Goal: Task Accomplishment & Management: Manage account settings

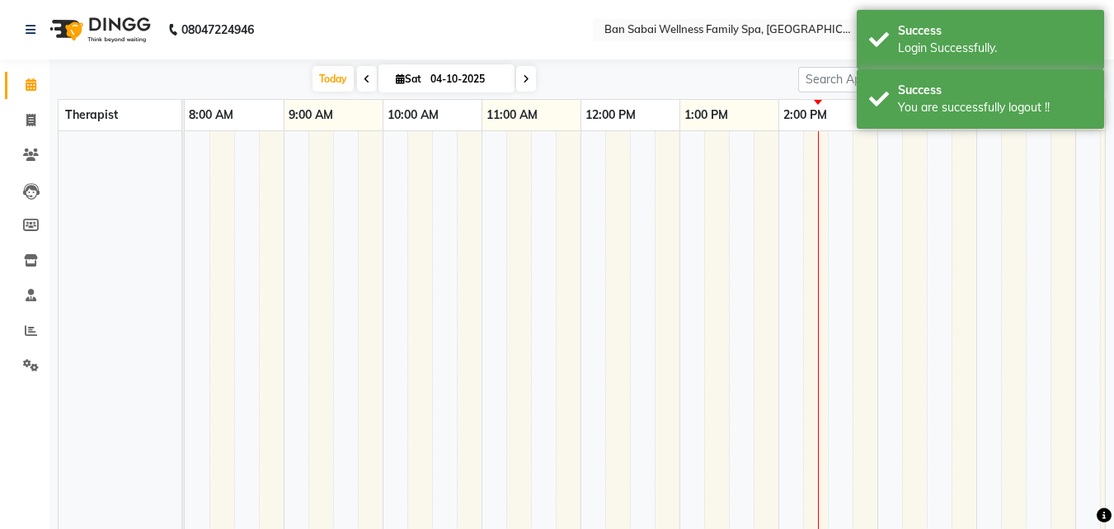
select select "en"
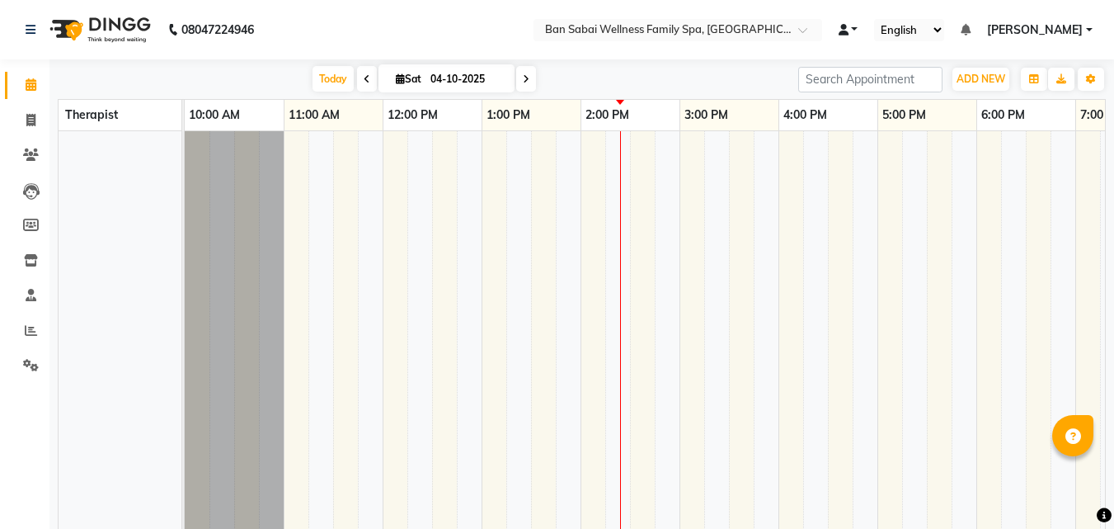
click at [859, 30] on link at bounding box center [849, 29] width 20 height 17
click at [873, 58] on icon at bounding box center [865, 59] width 13 height 11
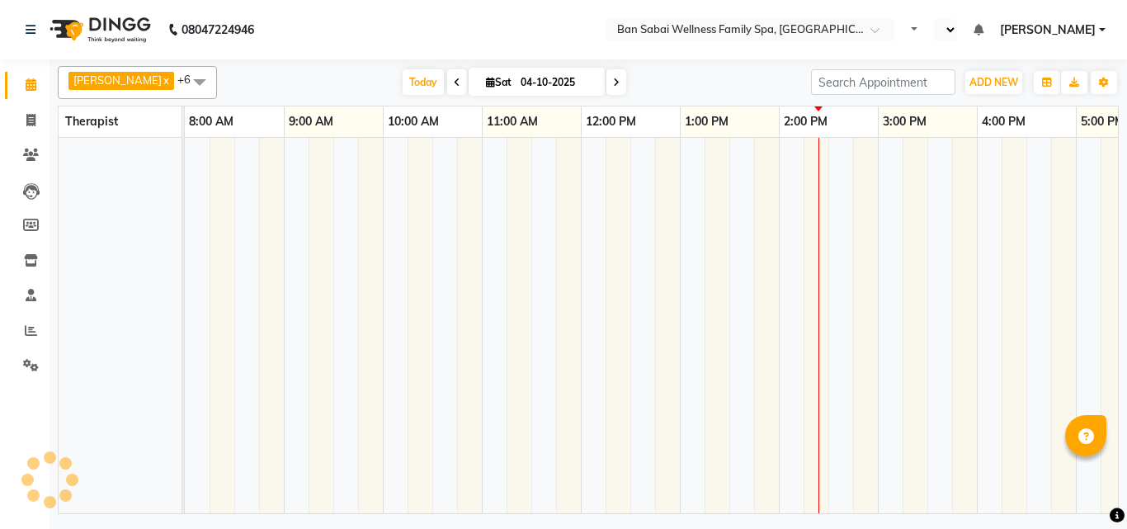
select select "en"
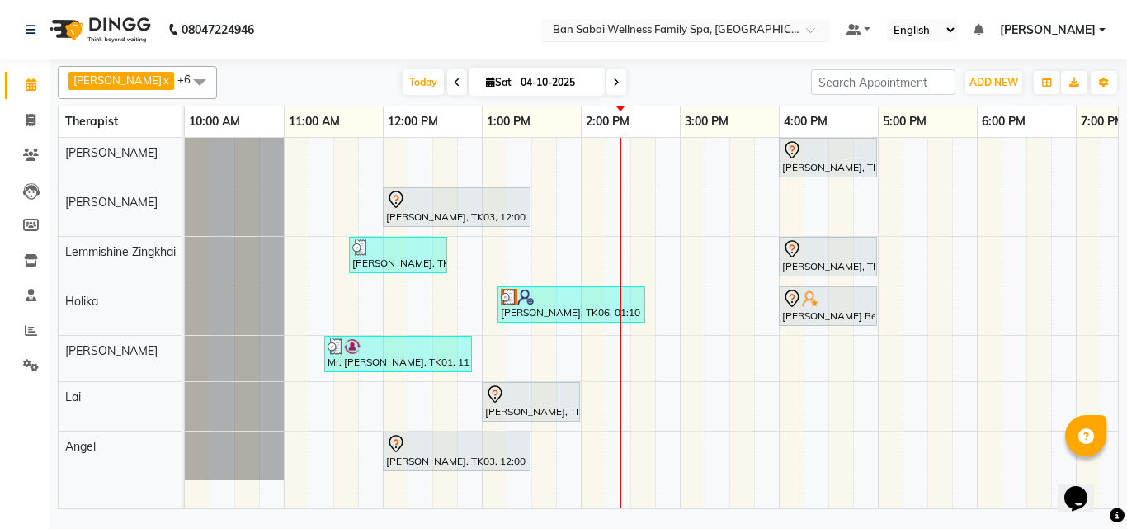
click at [826, 31] on span at bounding box center [816, 34] width 21 height 16
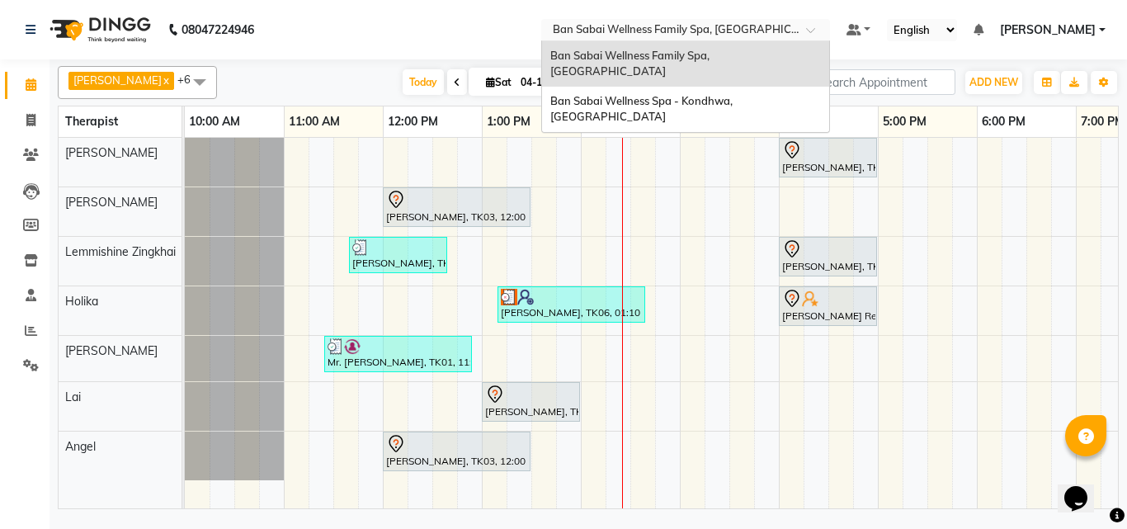
click at [826, 28] on span at bounding box center [816, 34] width 21 height 16
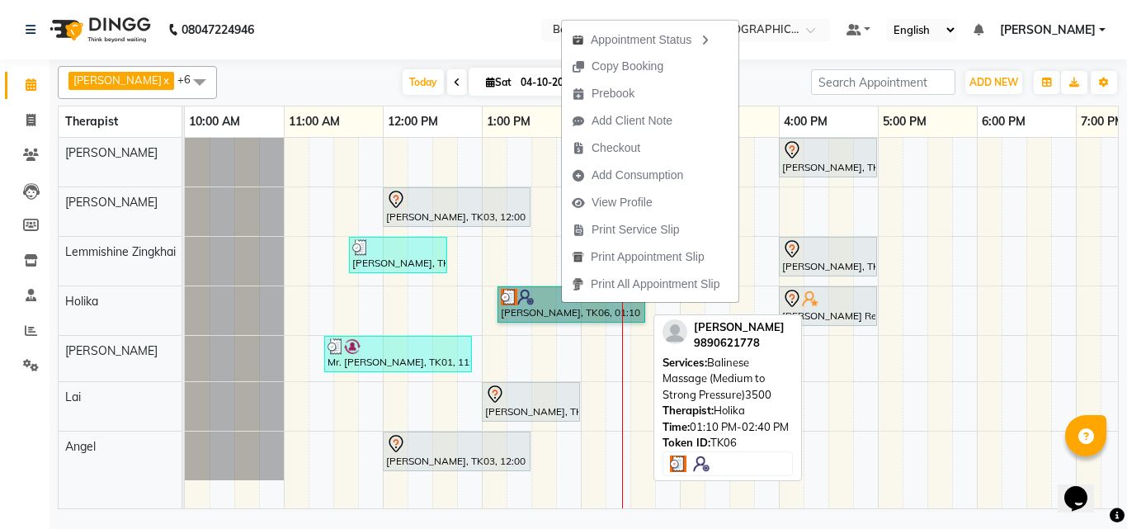
click at [545, 309] on link "[PERSON_NAME], TK06, 01:10 PM-02:40 PM, Balinese Massage (Medium to Strong Pres…" at bounding box center [571, 304] width 148 height 36
select select "3"
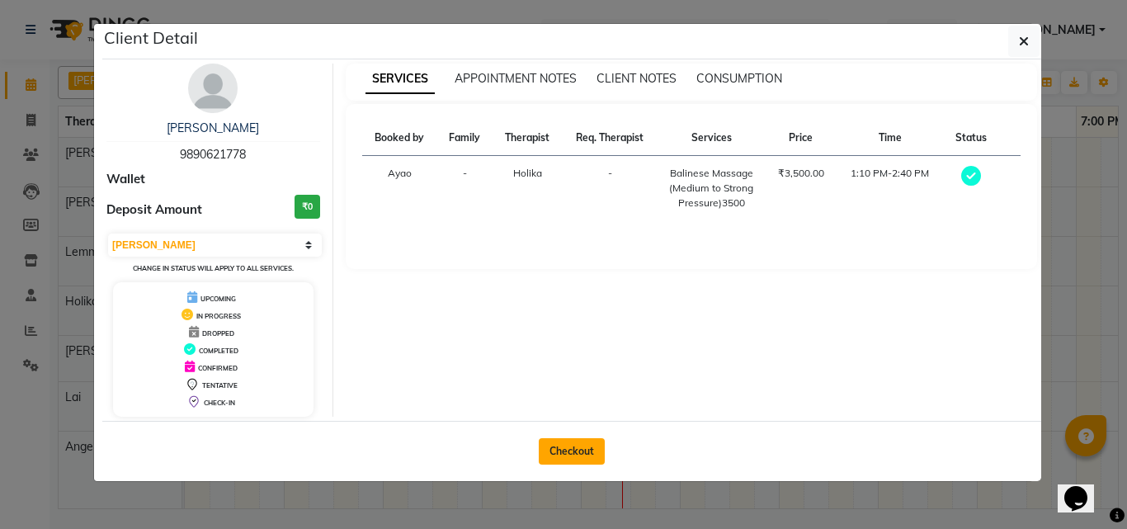
click at [586, 450] on button "Checkout" at bounding box center [572, 451] width 66 height 26
select select "service"
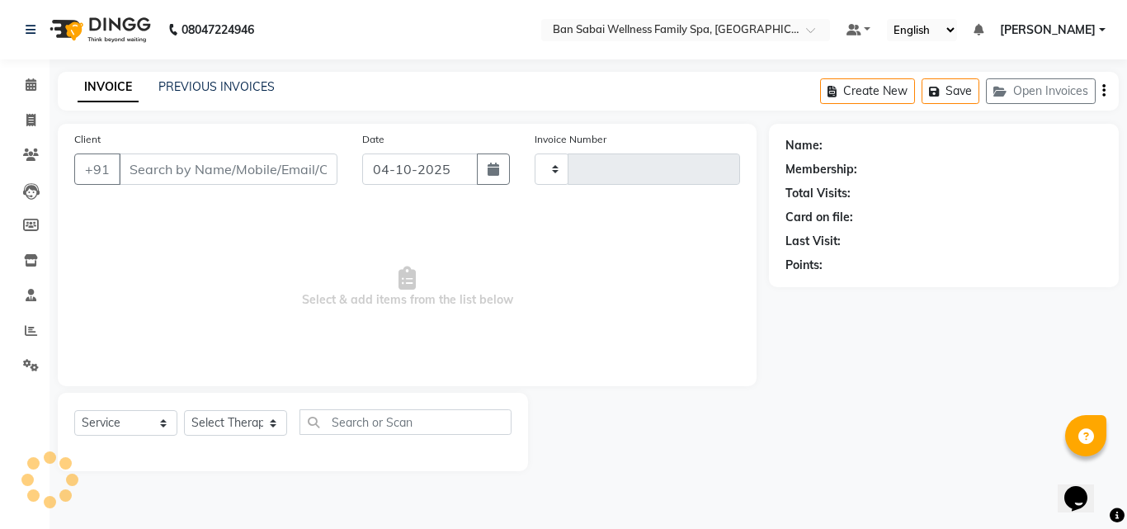
type input "2699"
select select "8225"
type input "9890621778"
select select "79370"
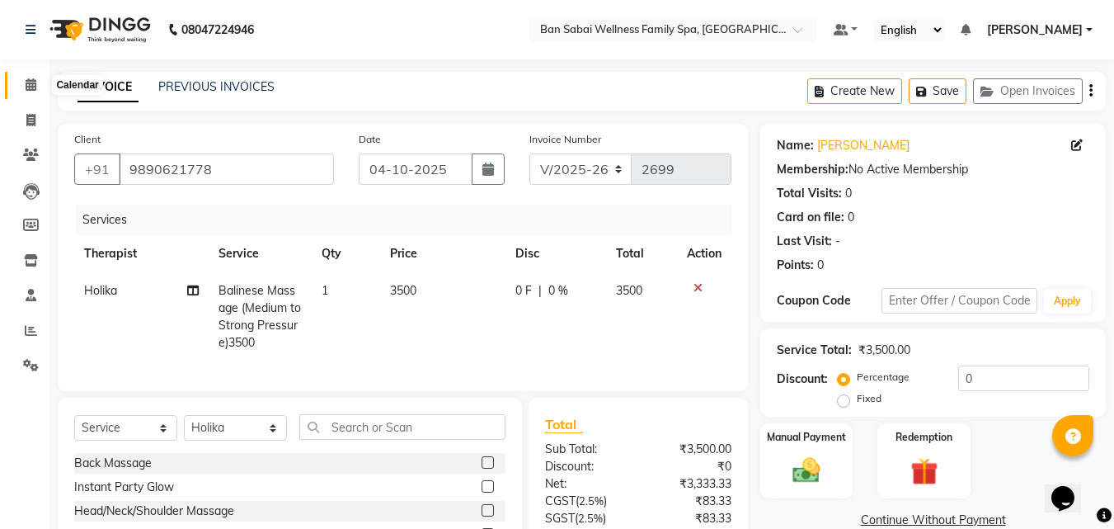
click at [30, 87] on icon at bounding box center [31, 84] width 11 height 12
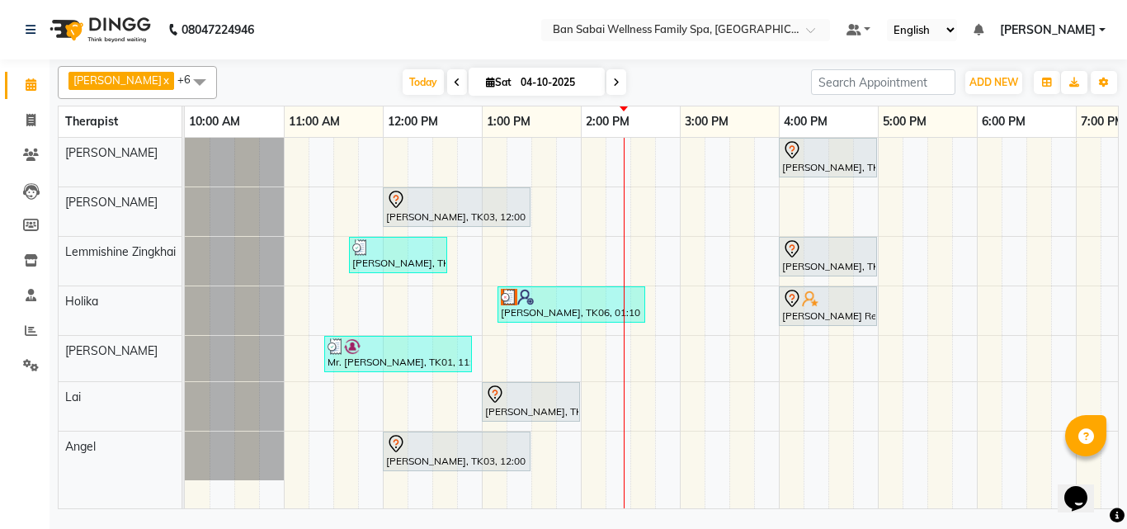
click at [1104, 29] on link "[PERSON_NAME]" at bounding box center [1053, 29] width 106 height 17
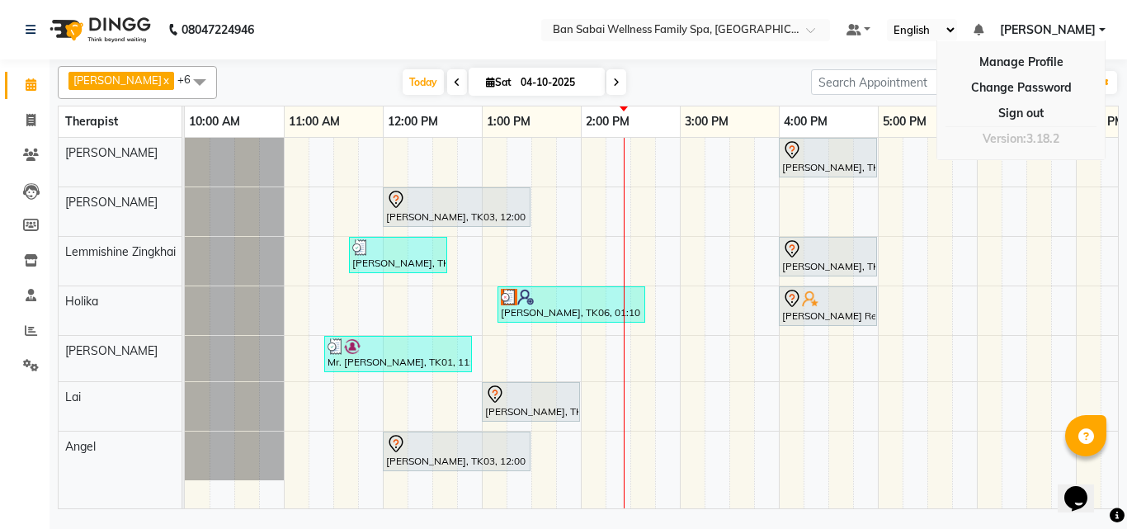
click at [1126, 190] on div "[PERSON_NAME] x [PERSON_NAME] x Holika x Lai x Lemmishine Zingkhai x Rinsit Ron…" at bounding box center [587, 286] width 1077 height 454
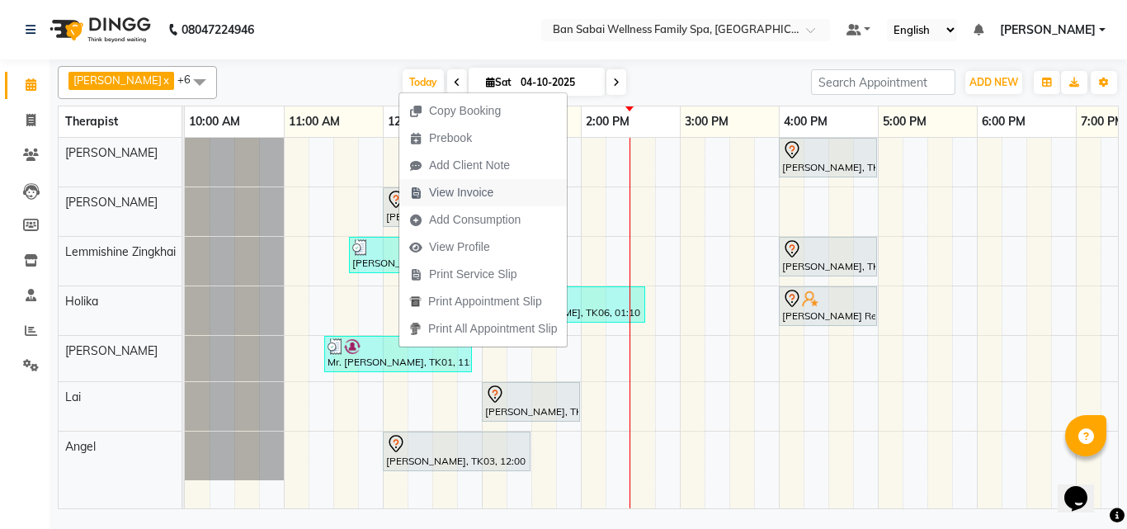
click at [475, 189] on span "View Invoice" at bounding box center [461, 192] width 64 height 17
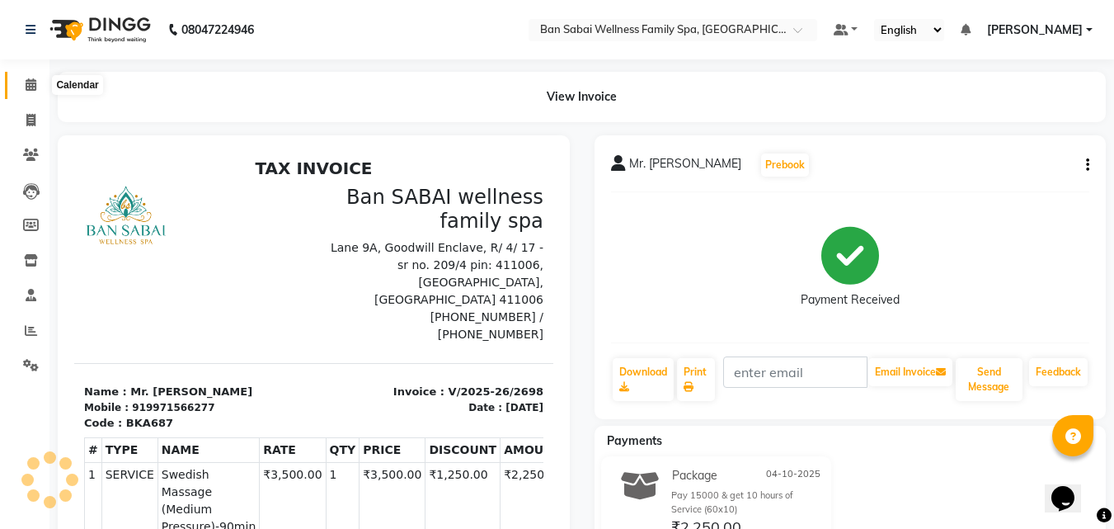
click at [29, 89] on icon at bounding box center [31, 84] width 11 height 12
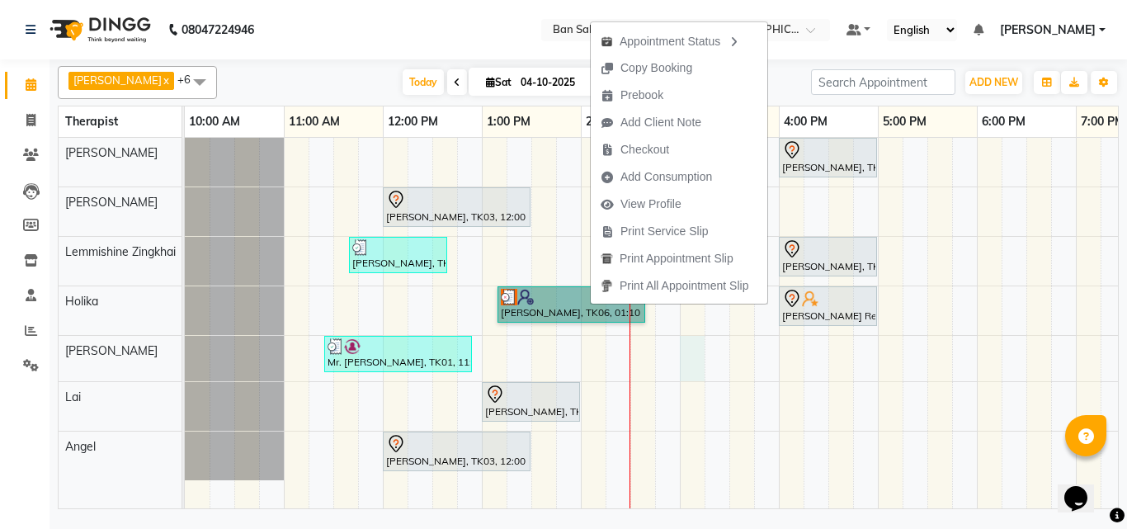
click at [694, 340] on div "[PERSON_NAME], TK07, 04:00 PM-05:00 PM, Deep Tissue Massage (Strong Pressure)-2…" at bounding box center [828, 323] width 1287 height 370
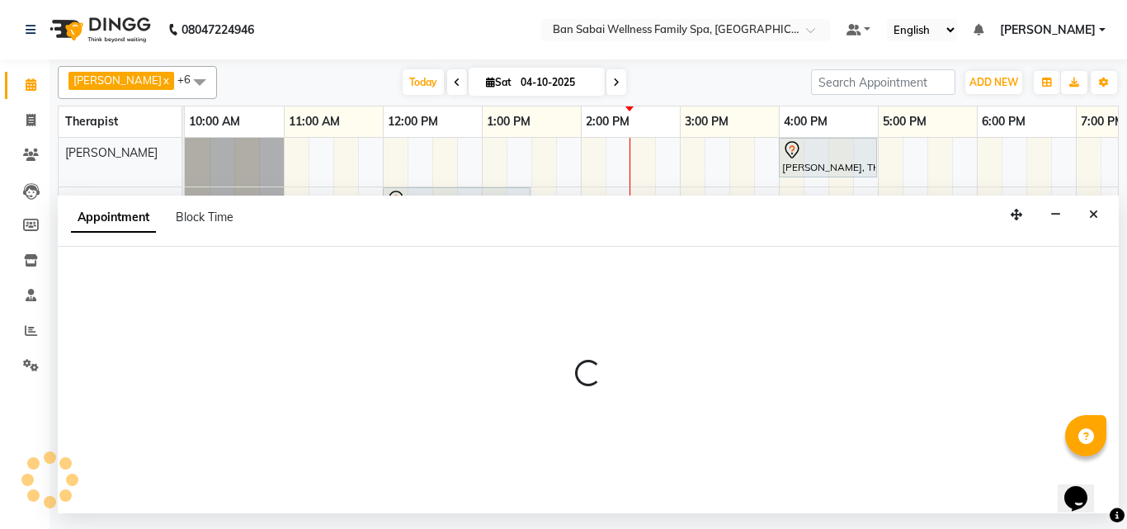
select select "87127"
select select "900"
select select "tentative"
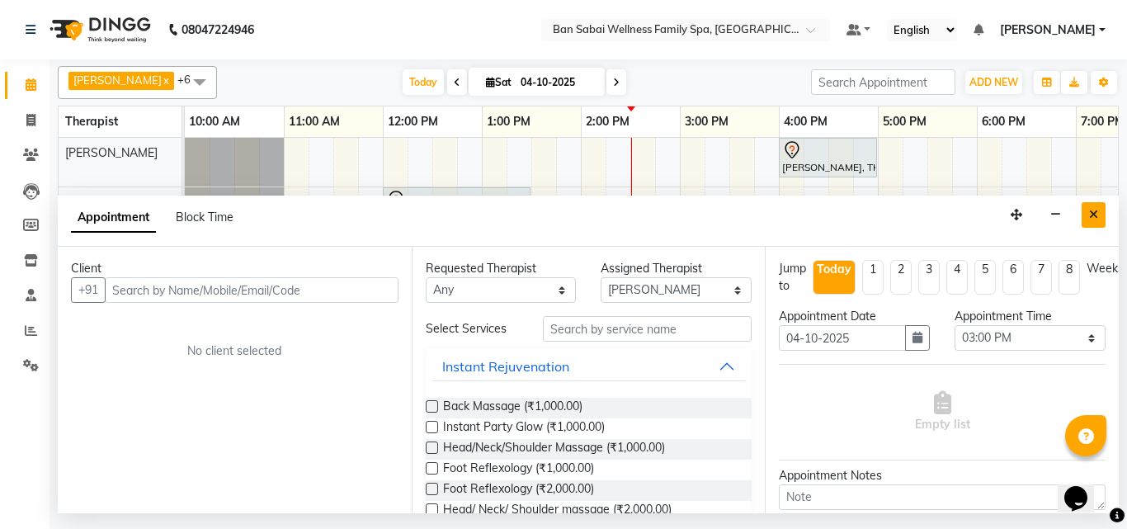
click at [1094, 214] on icon "Close" at bounding box center [1093, 215] width 9 height 12
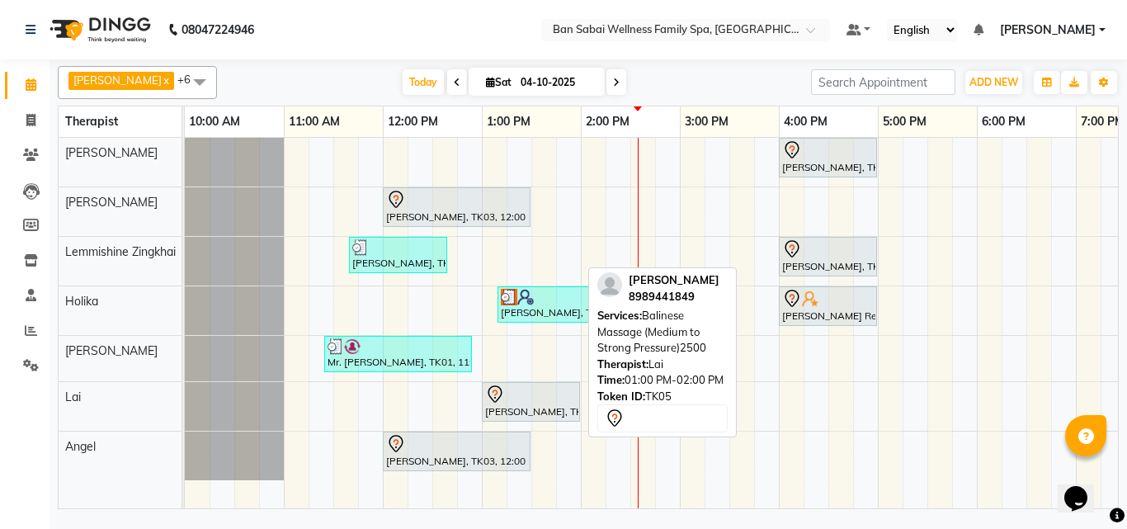
click at [519, 402] on div at bounding box center [531, 394] width 92 height 20
select select "3"
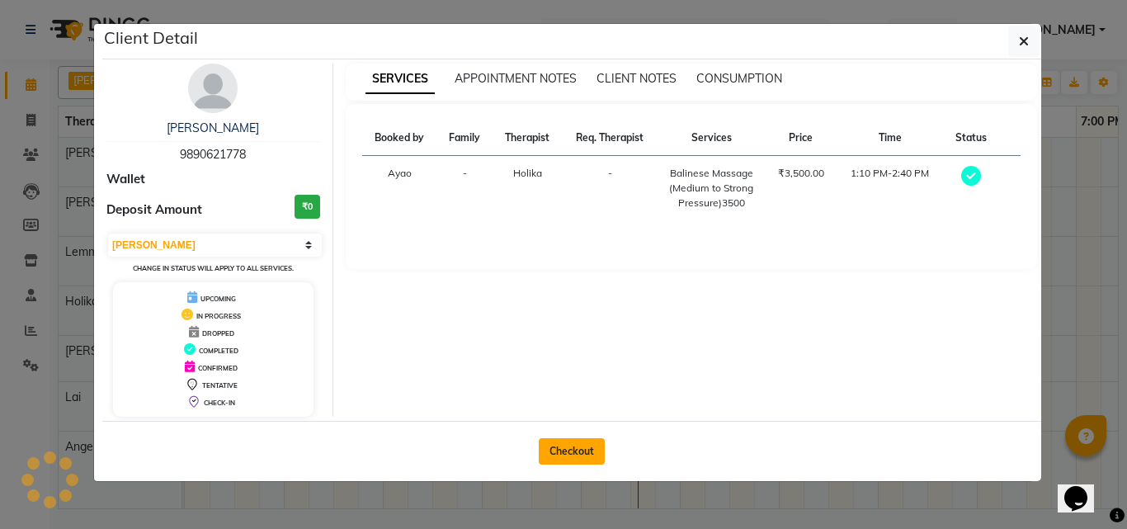
click at [580, 454] on button "Checkout" at bounding box center [572, 451] width 66 height 26
select select "service"
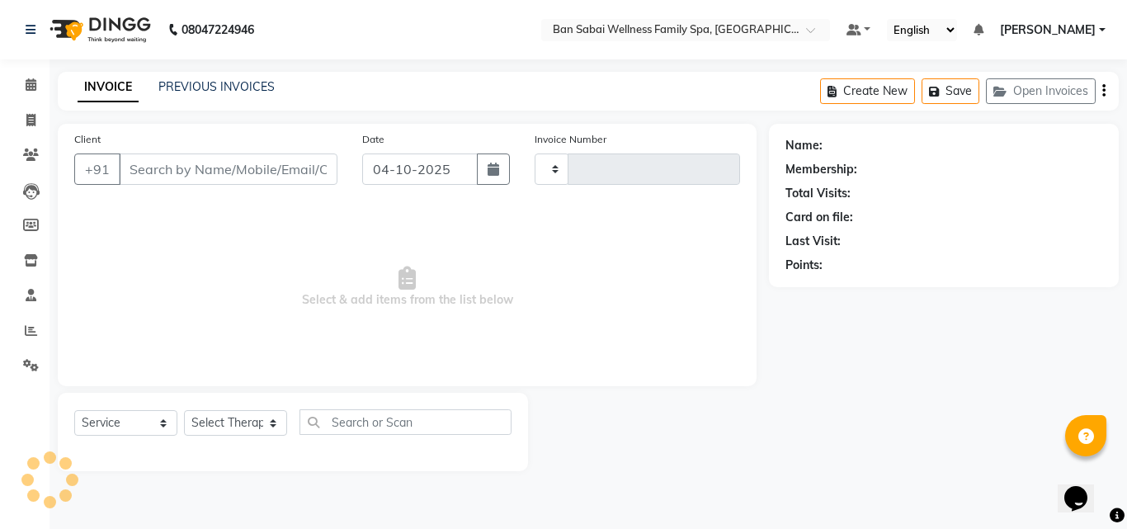
type input "2699"
select select "8225"
type input "9890621778"
select select "79370"
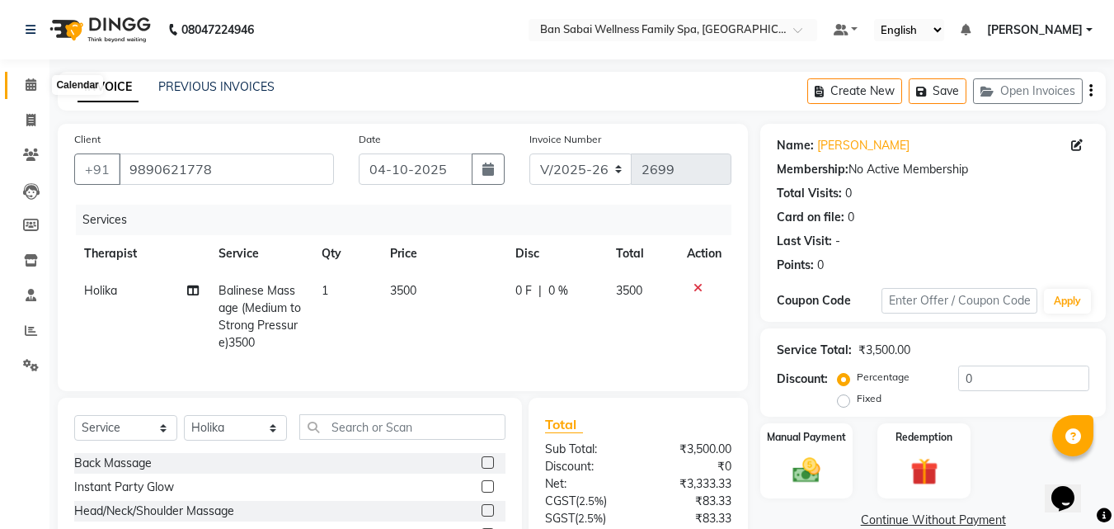
click at [33, 77] on span at bounding box center [30, 85] width 29 height 19
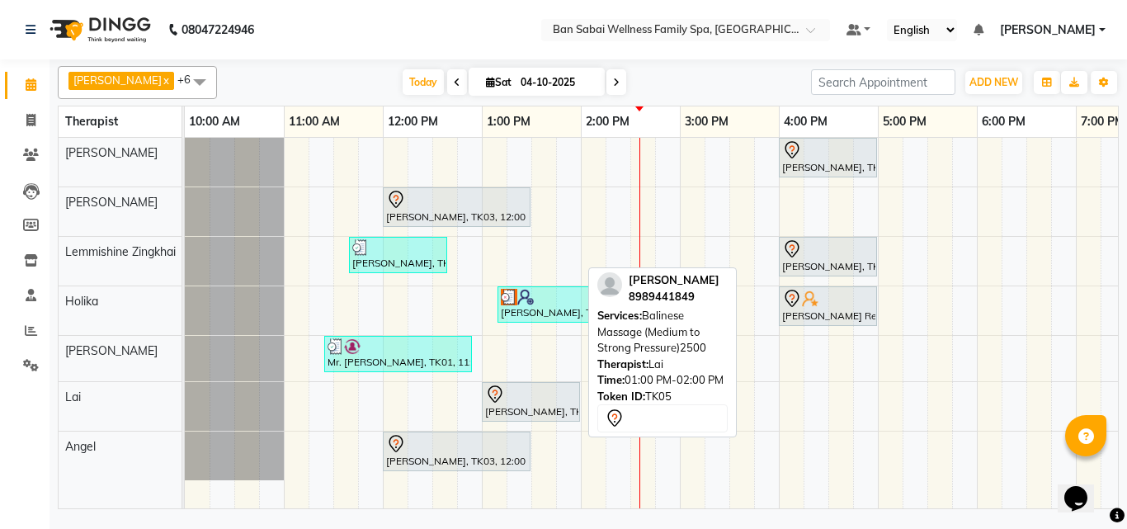
click at [534, 409] on div "[PERSON_NAME], TK05, 01:00 PM-02:00 PM, Balinese Massage (Medium to Strong Pres…" at bounding box center [530, 401] width 95 height 35
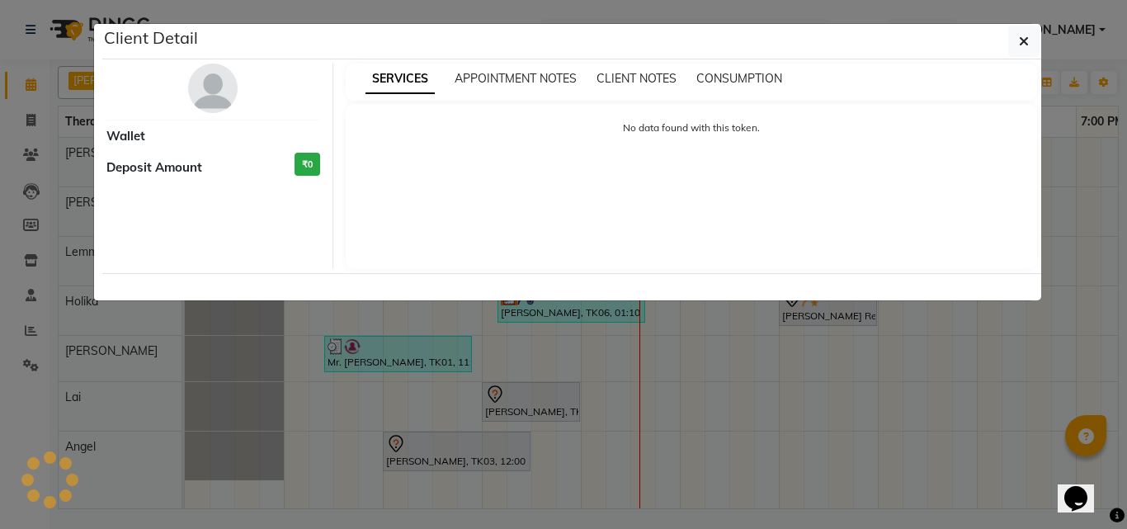
select select "7"
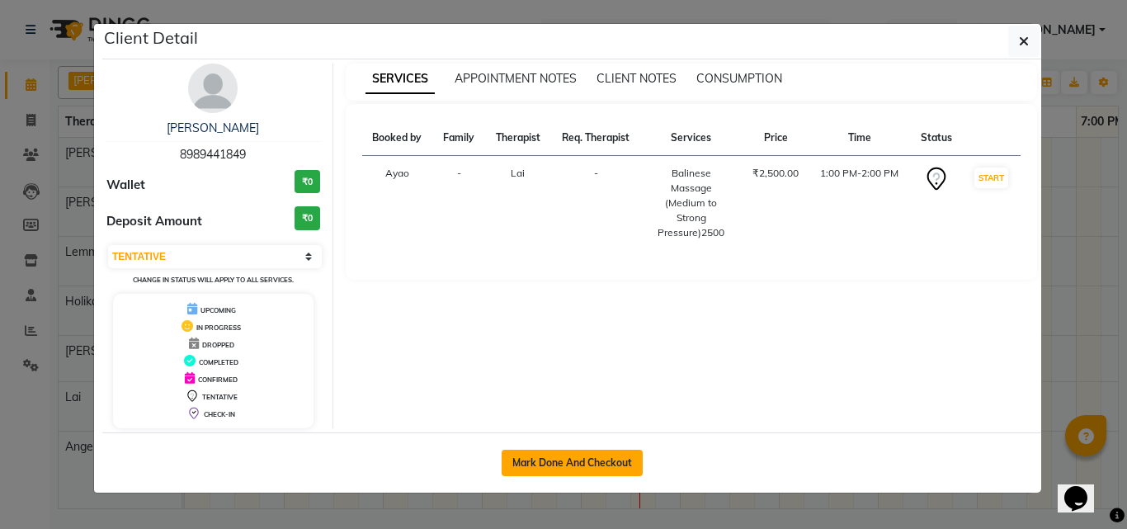
click at [600, 460] on button "Mark Done And Checkout" at bounding box center [571, 463] width 141 height 26
select select "service"
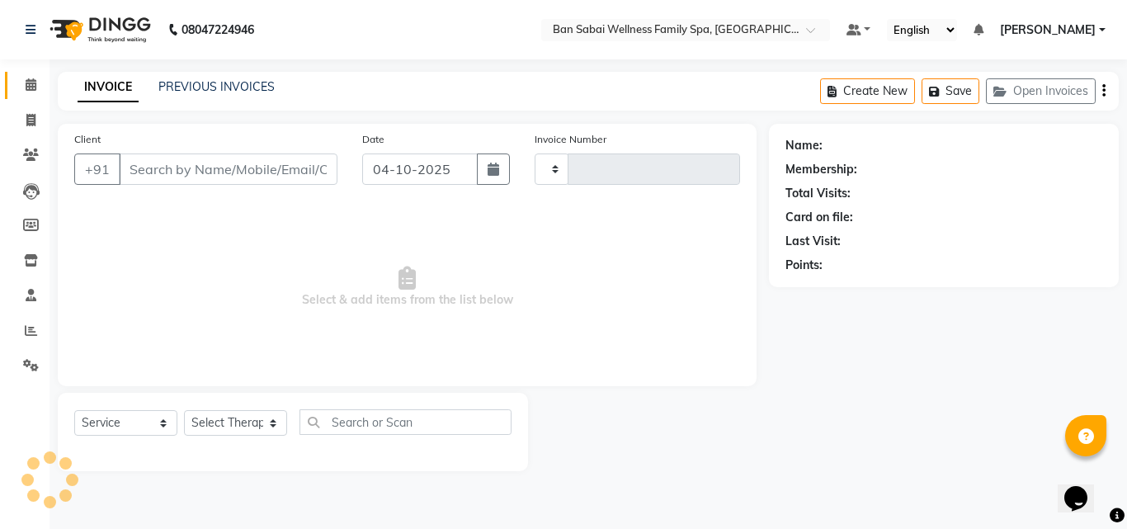
type input "2699"
select select "8225"
type input "8989441849"
select select "90338"
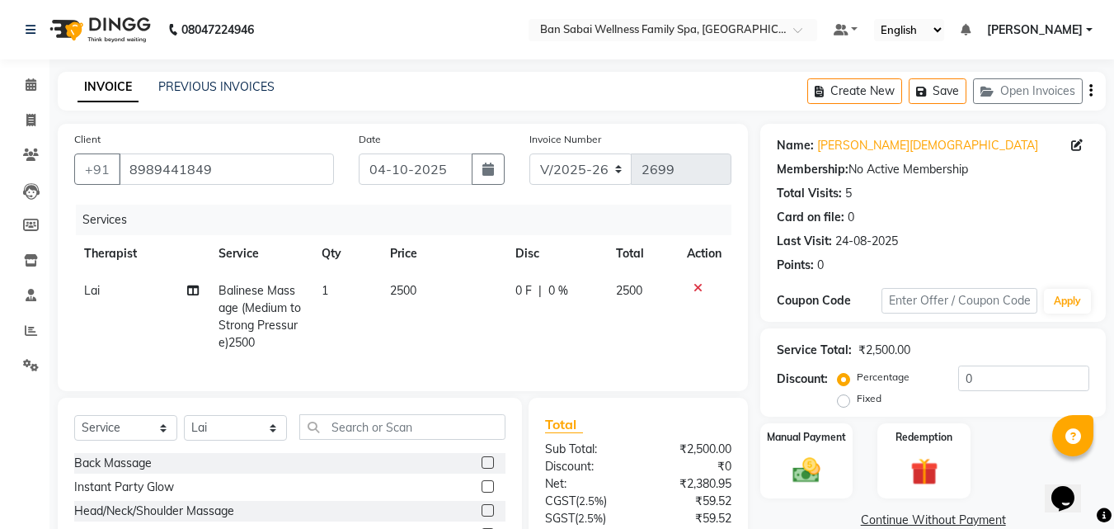
click at [435, 295] on td "2500" at bounding box center [443, 316] width 126 height 89
select select "90338"
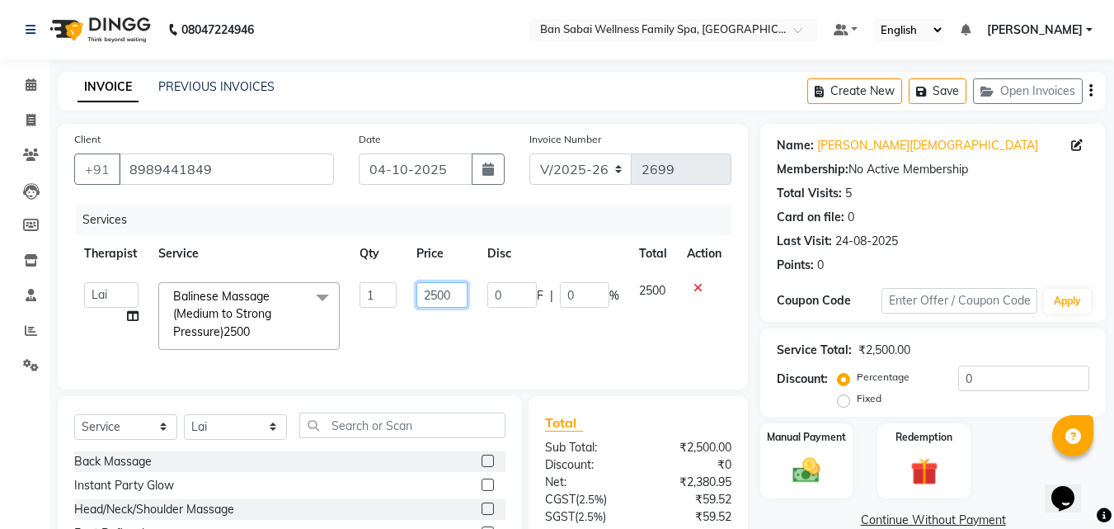
click at [459, 296] on input "2500" at bounding box center [442, 295] width 51 height 26
type input "2"
type input "2360"
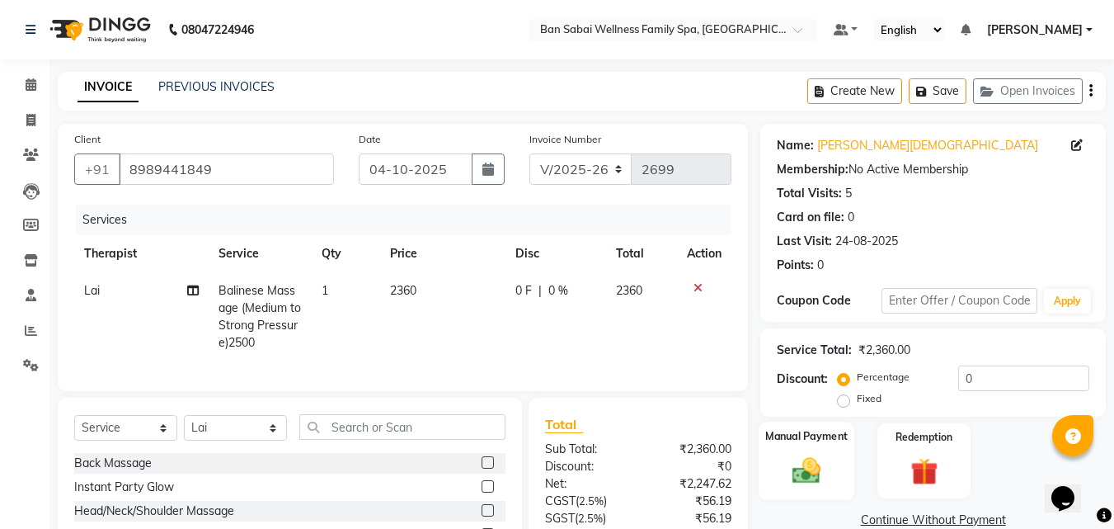
click at [838, 450] on div "Manual Payment" at bounding box center [807, 460] width 97 height 78
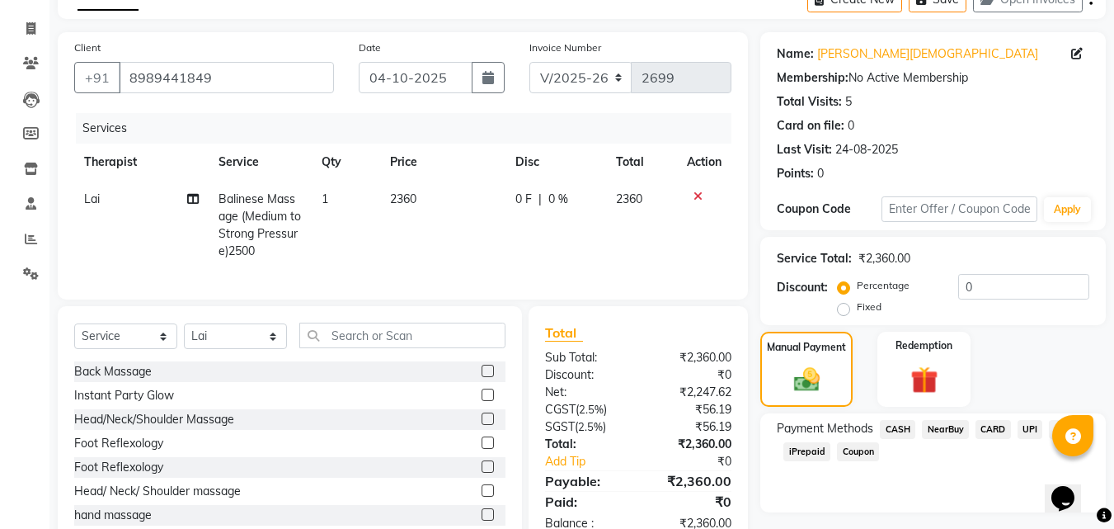
scroll to position [149, 0]
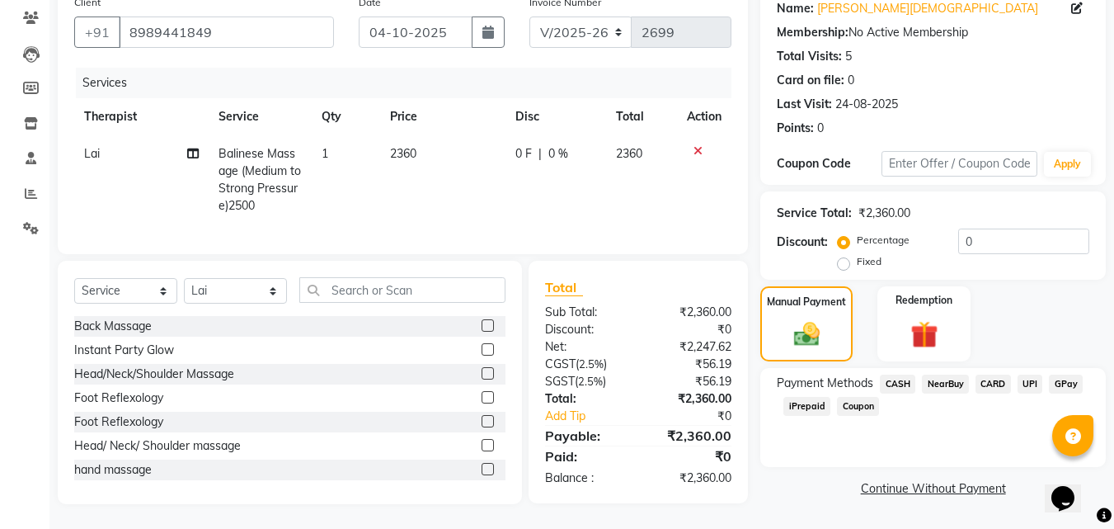
click at [1068, 374] on span "GPay" at bounding box center [1066, 383] width 34 height 19
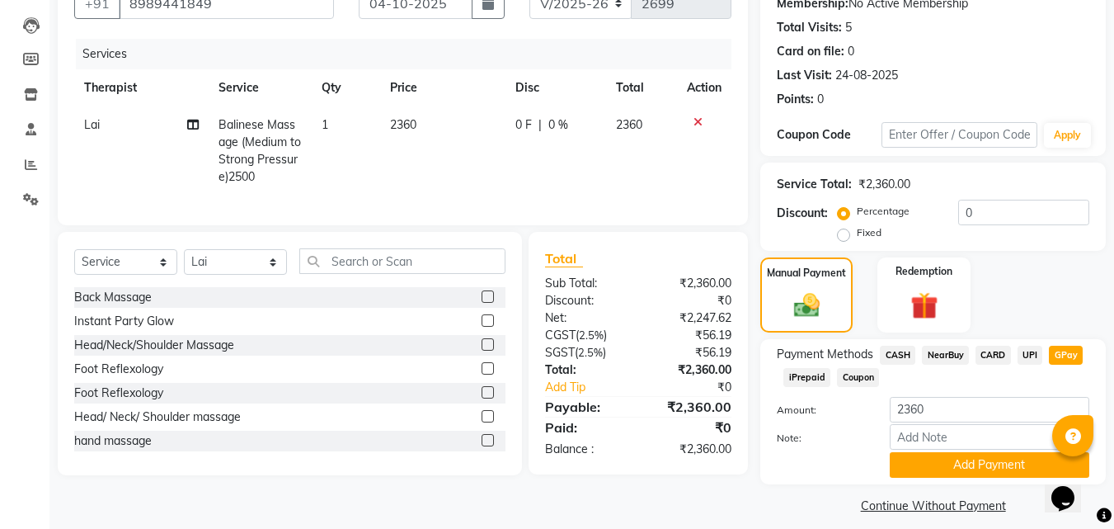
scroll to position [180, 0]
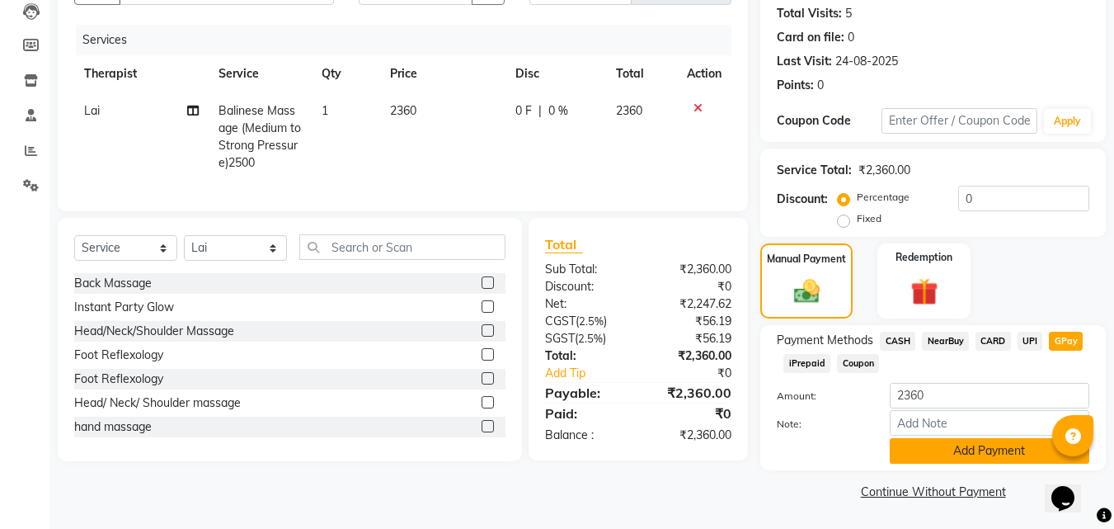
click at [1012, 456] on button "Add Payment" at bounding box center [990, 451] width 200 height 26
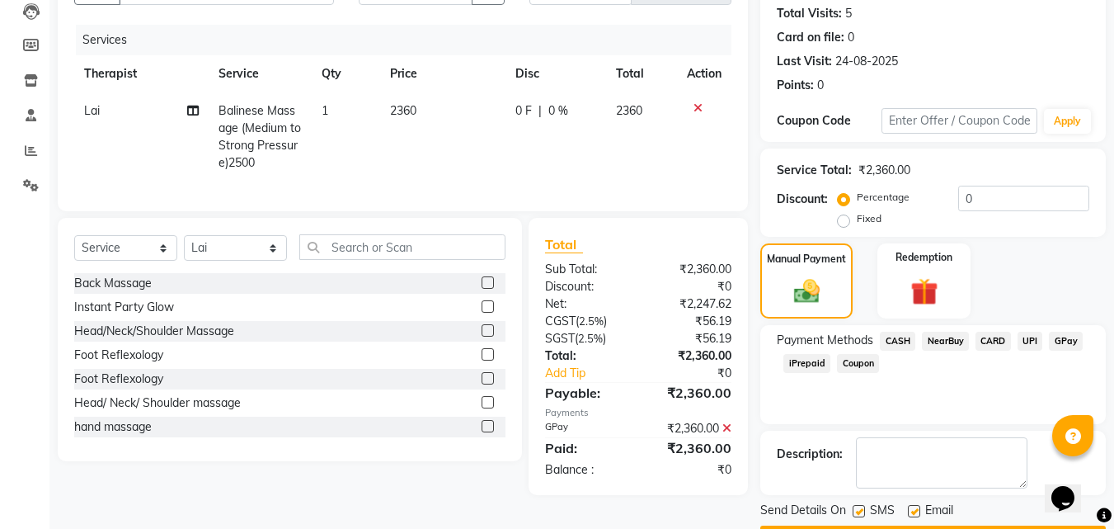
scroll to position [227, 0]
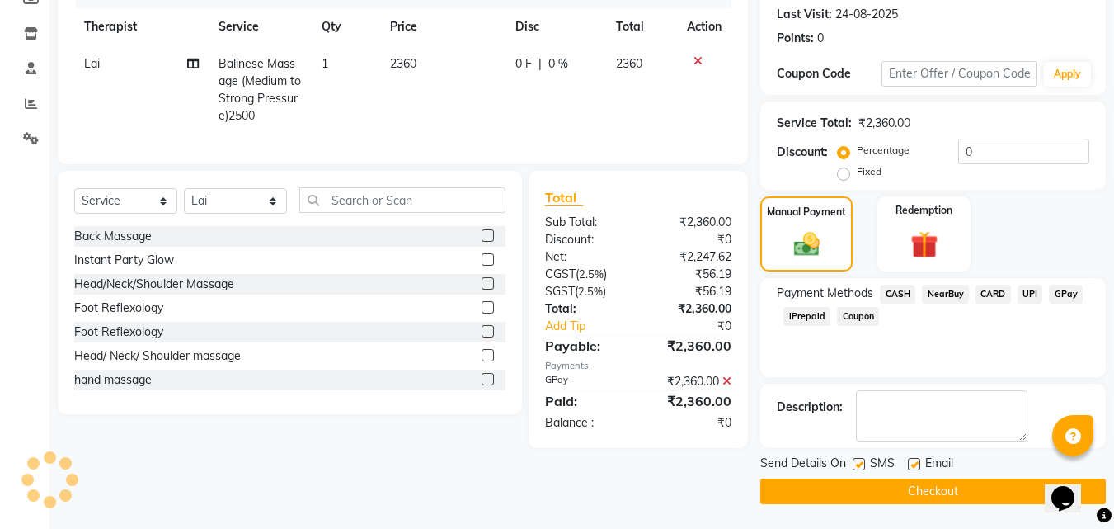
click at [907, 492] on button "Checkout" at bounding box center [933, 491] width 346 height 26
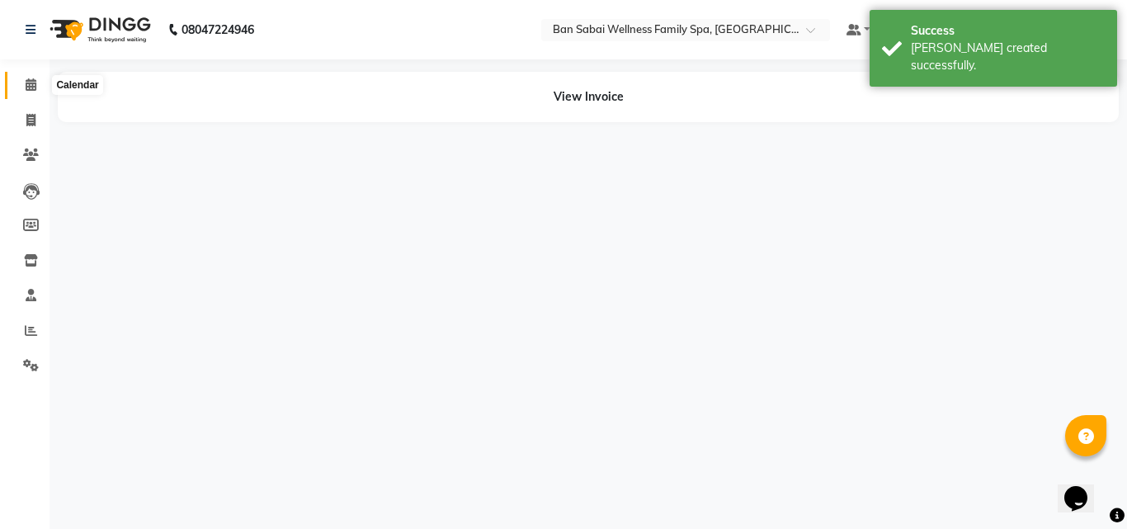
click at [32, 87] on icon at bounding box center [31, 84] width 11 height 12
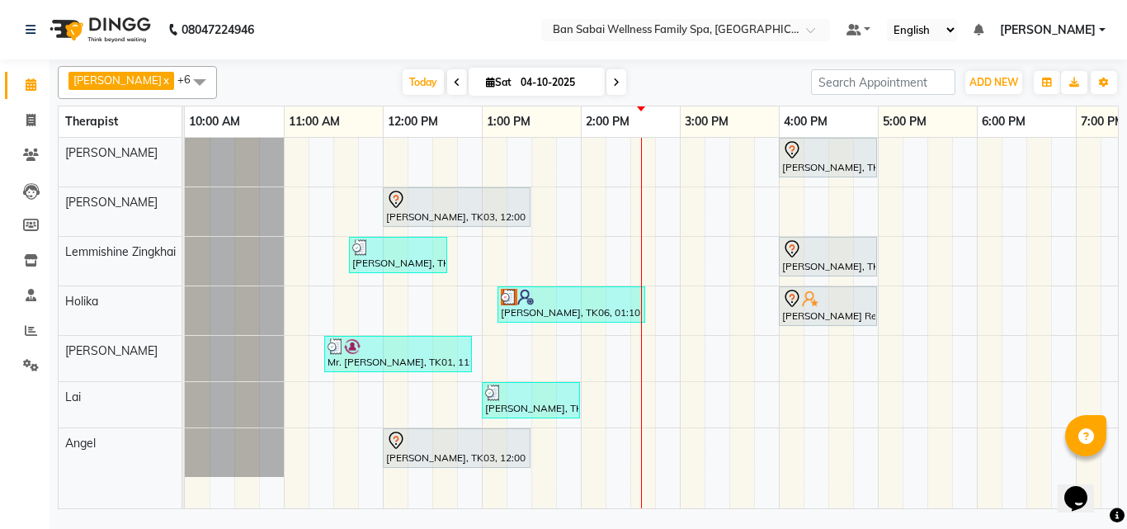
click at [183, 75] on span at bounding box center [199, 81] width 33 height 31
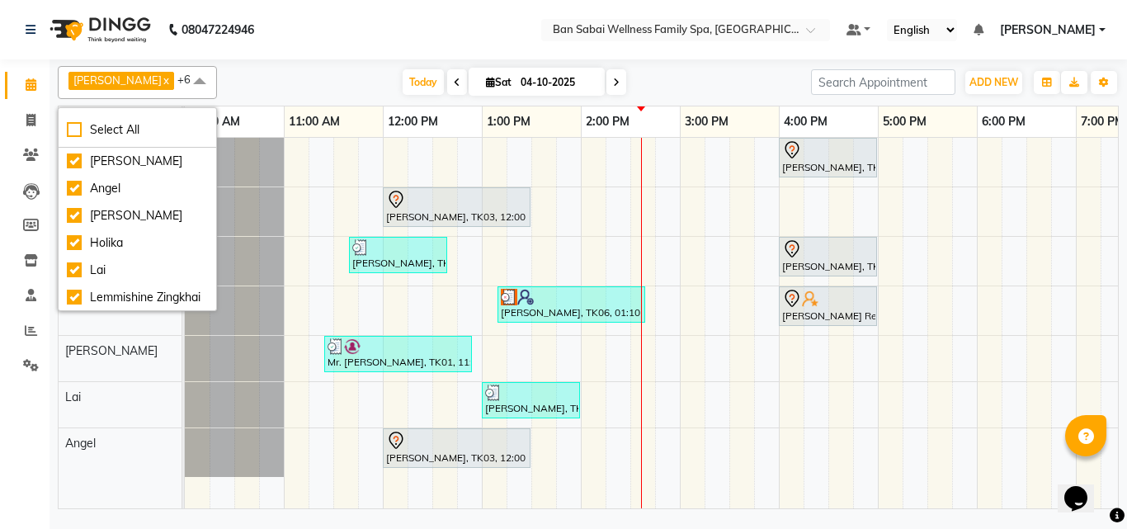
scroll to position [73, 0]
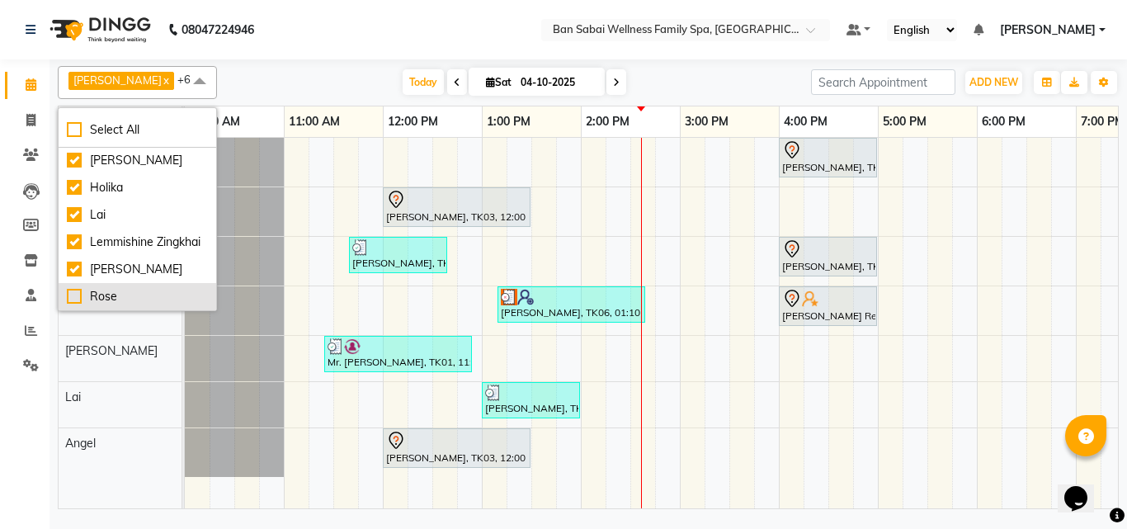
click at [75, 293] on div "Rose" at bounding box center [137, 296] width 141 height 17
checkbox input "true"
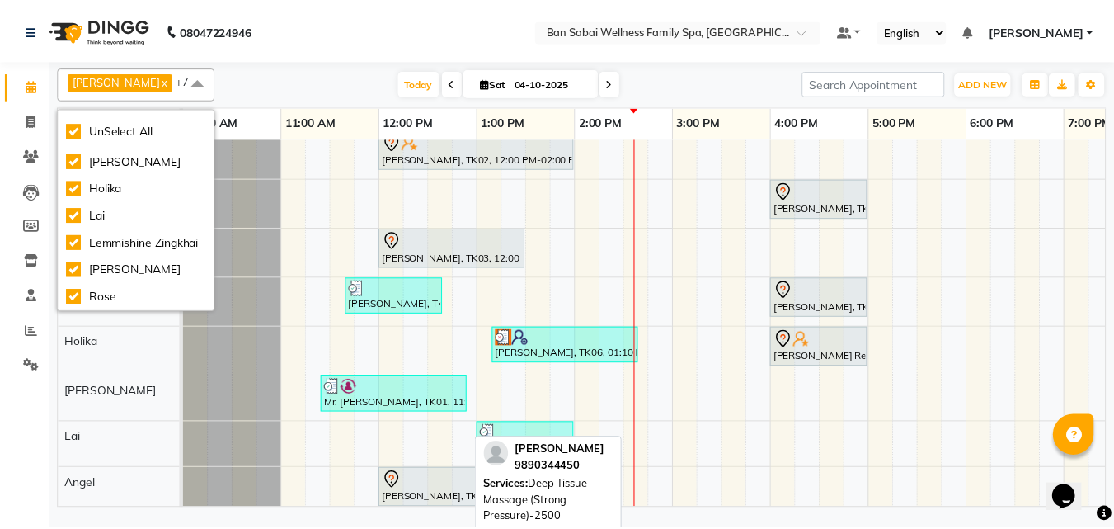
scroll to position [0, 0]
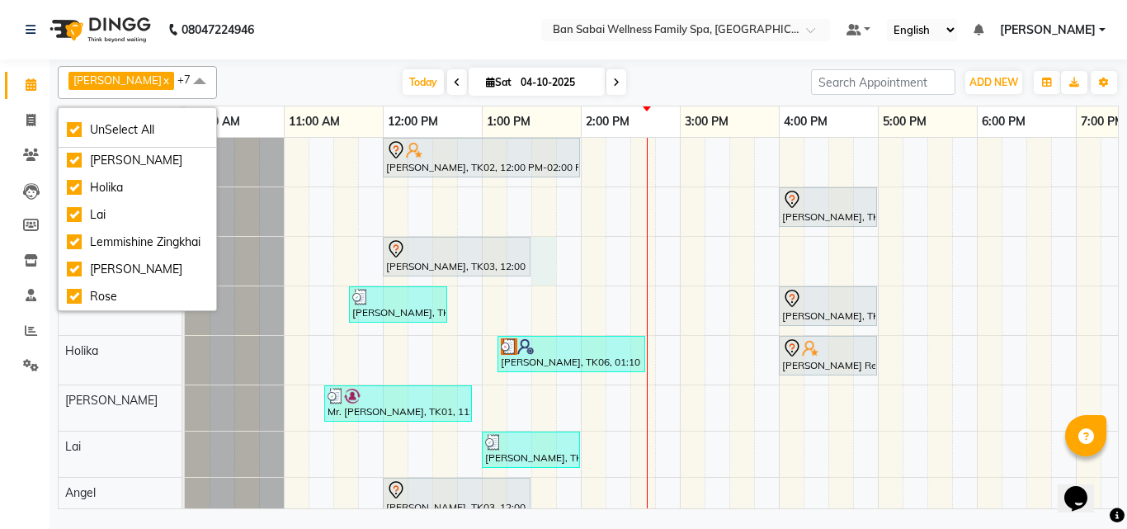
click at [546, 256] on div "[PERSON_NAME], TK02, 12:00 PM-02:00 PM, Deep Tissue Massage (Strong Pressure)-4…" at bounding box center [828, 332] width 1287 height 388
select select "78178"
select select "tentative"
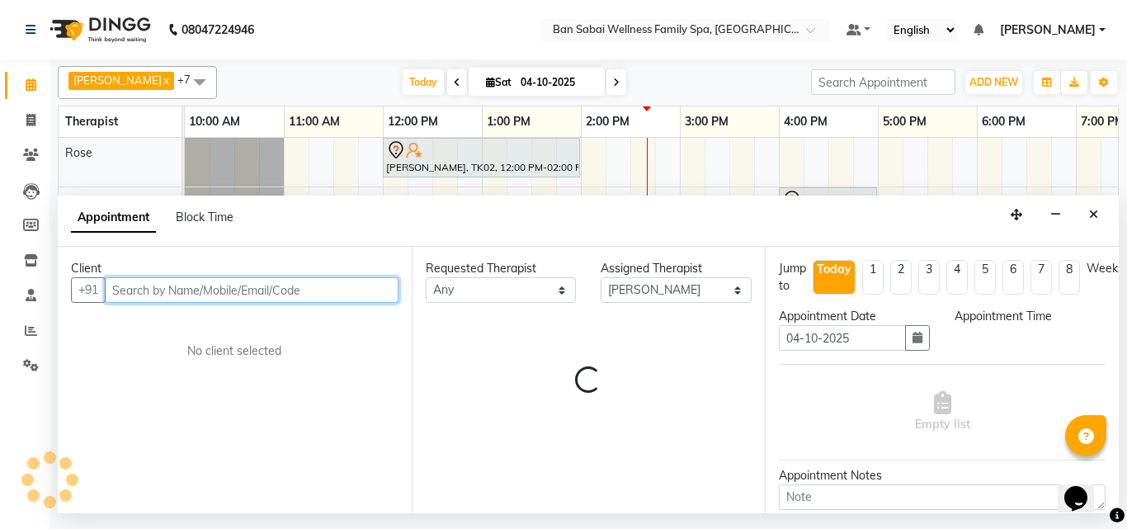
select select "810"
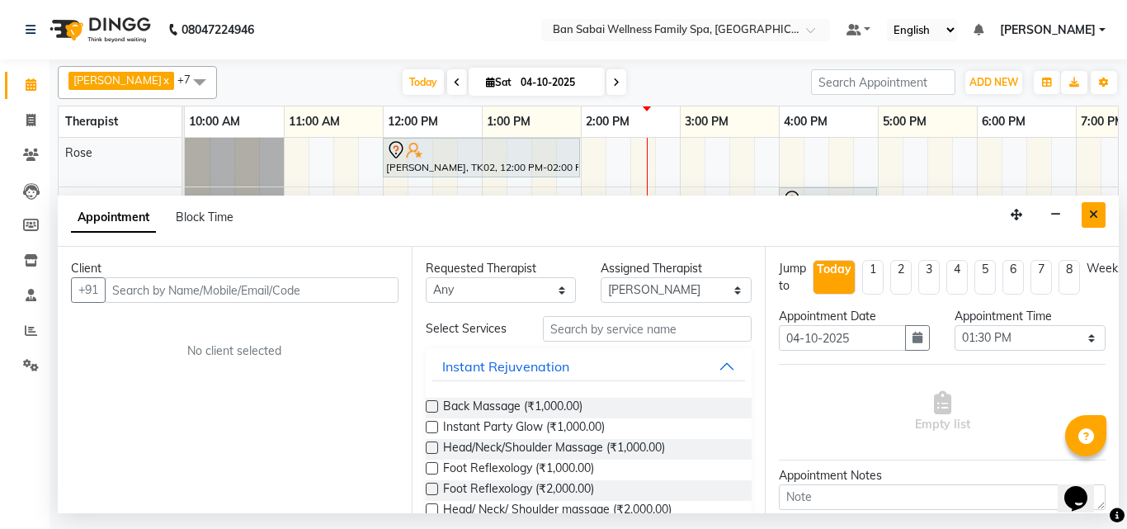
click at [1099, 208] on button "Close" at bounding box center [1093, 215] width 24 height 26
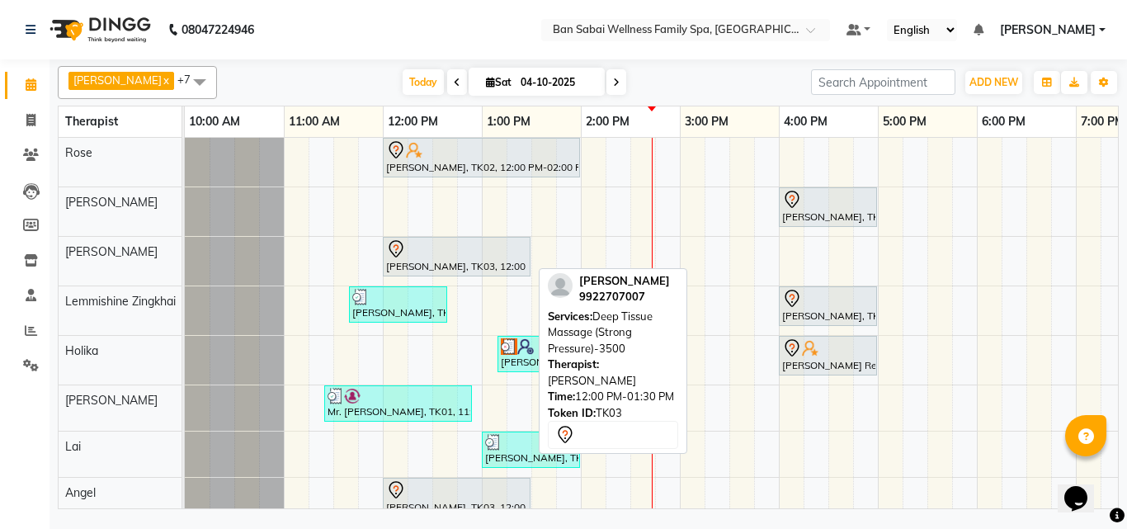
click at [520, 271] on div "[PERSON_NAME], TK03, 12:00 PM-01:30 PM, Deep Tissue Massage (Strong Pressure)-3…" at bounding box center [456, 256] width 144 height 35
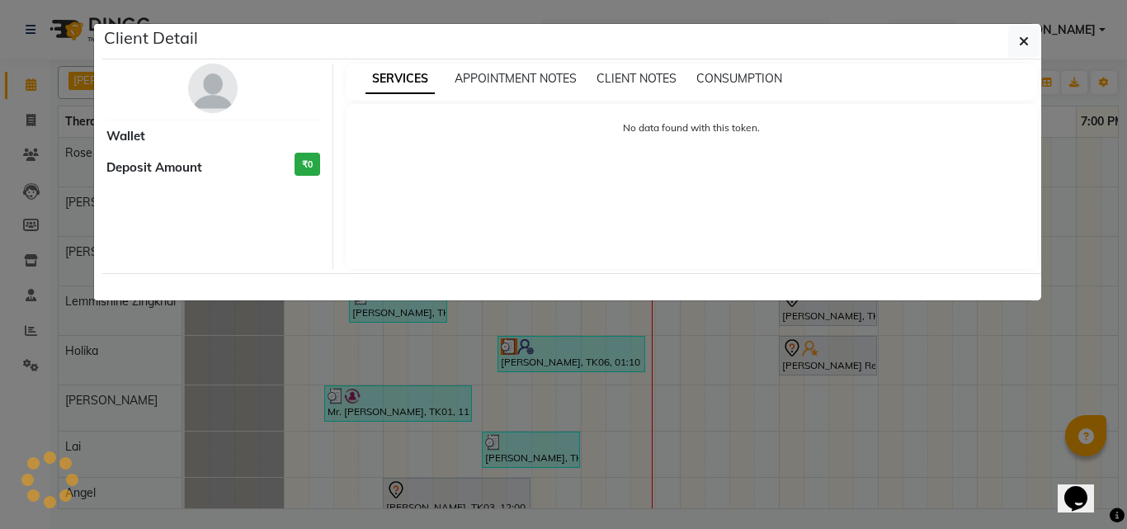
select select "7"
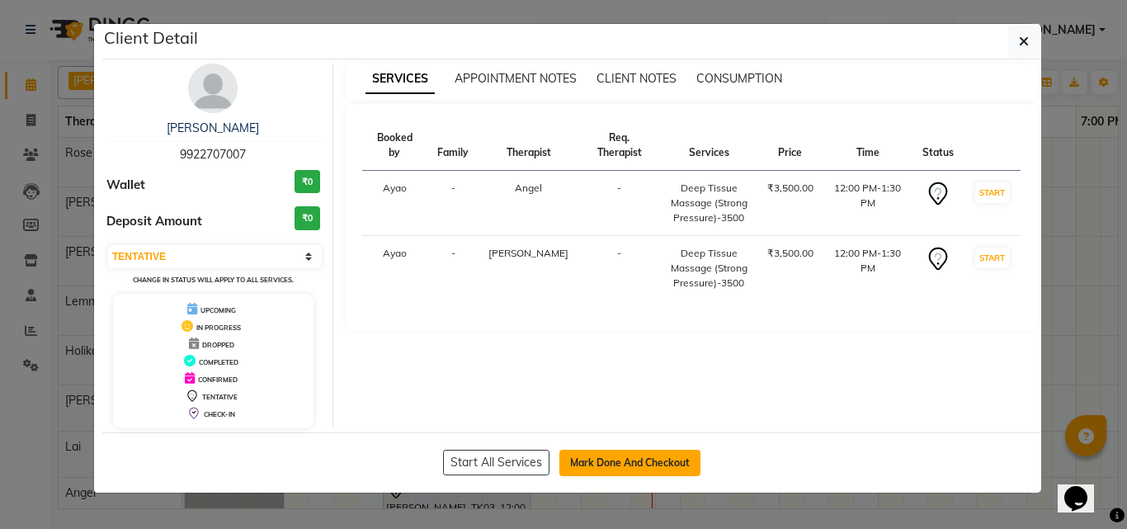
click at [592, 459] on button "Mark Done And Checkout" at bounding box center [629, 463] width 141 height 26
select select "service"
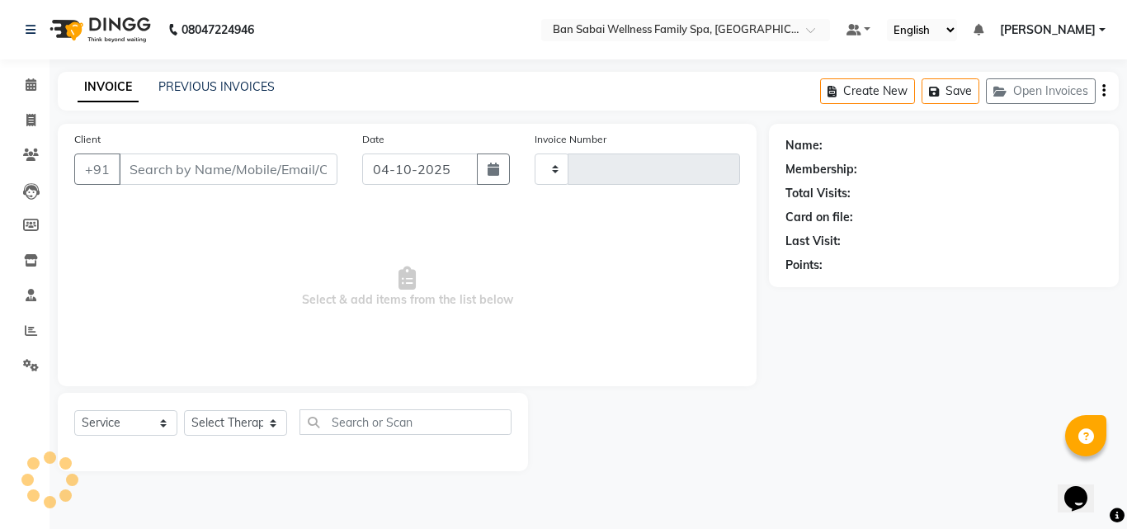
type input "2700"
select select "8225"
type input "9922707007"
select select "90339"
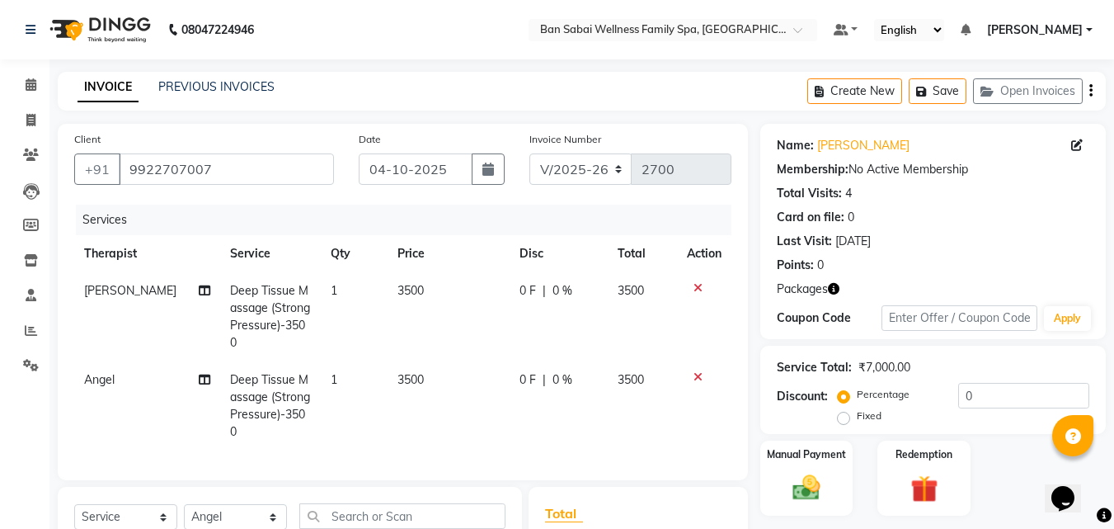
scroll to position [165, 0]
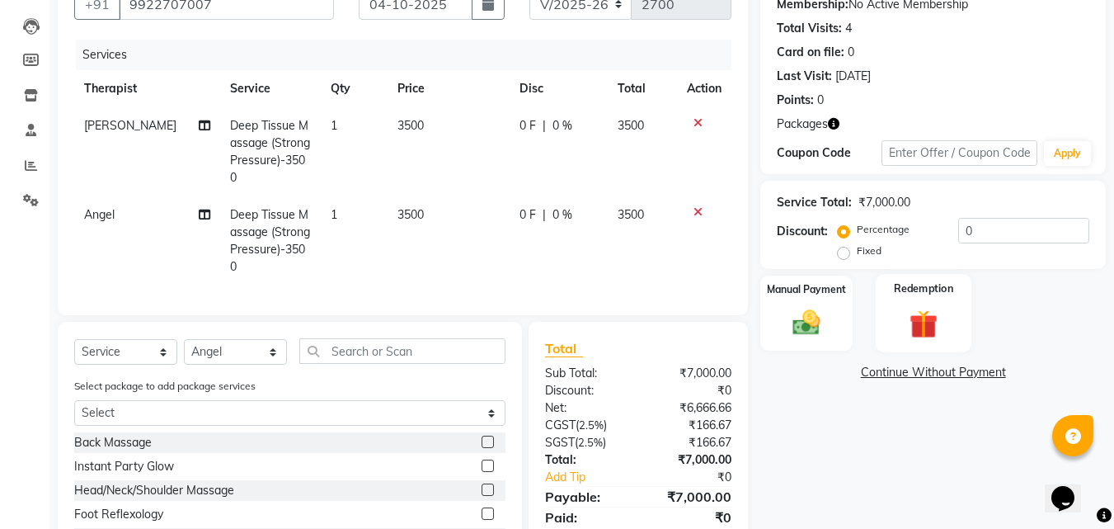
click at [964, 319] on div "Redemption" at bounding box center [924, 313] width 97 height 78
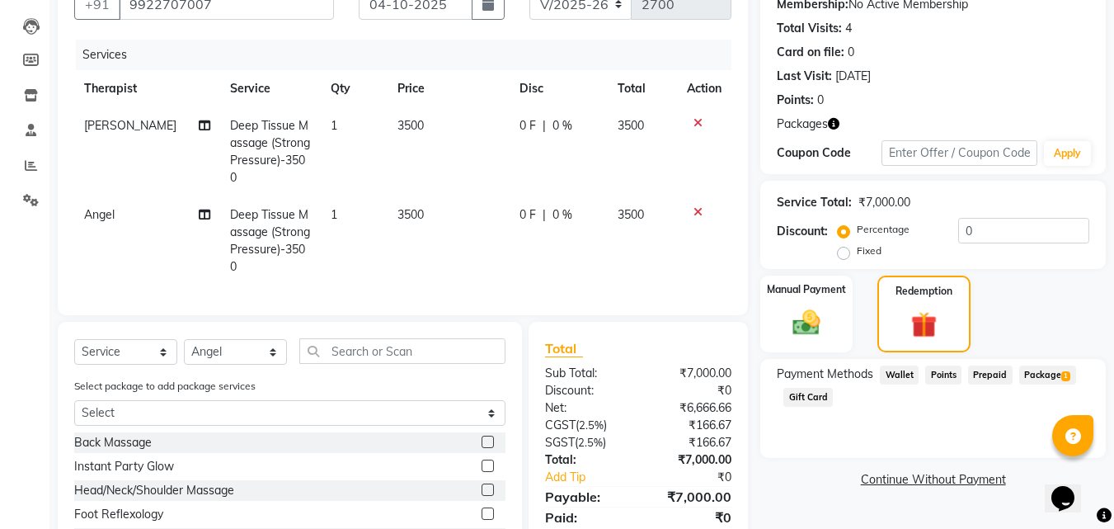
click at [1047, 376] on span "Package 1" at bounding box center [1047, 374] width 57 height 19
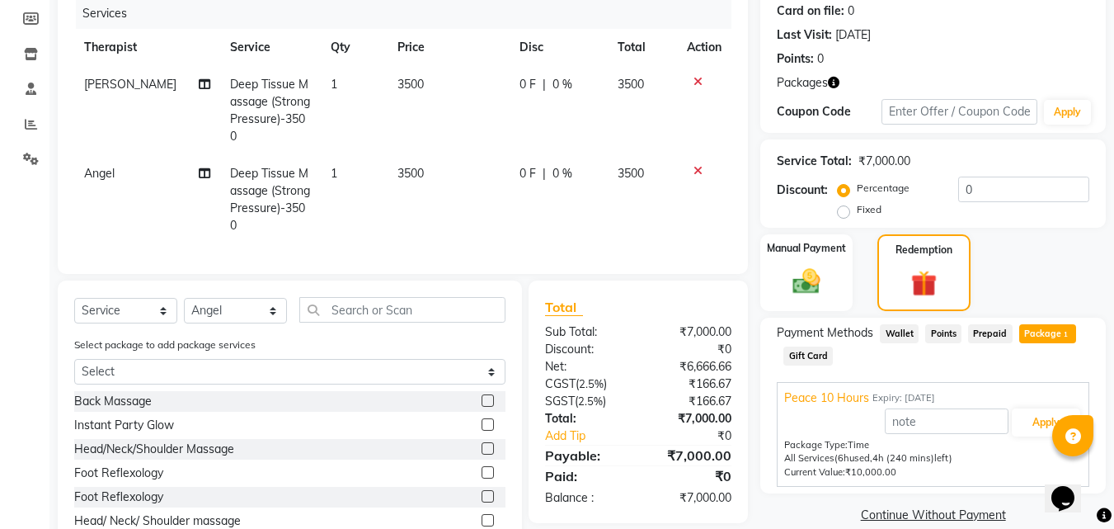
scroll to position [259, 0]
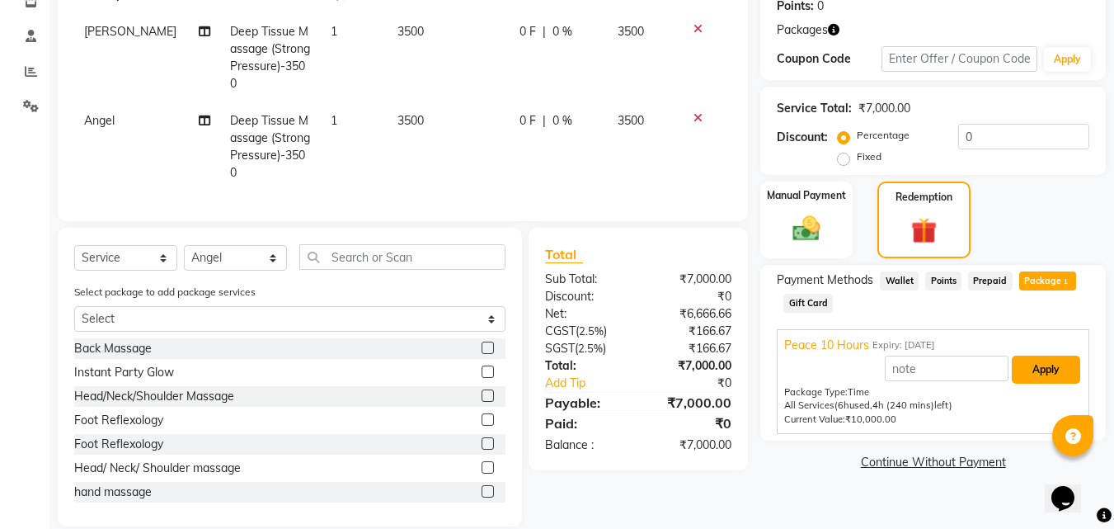
click at [1066, 365] on button "Apply" at bounding box center [1046, 369] width 68 height 28
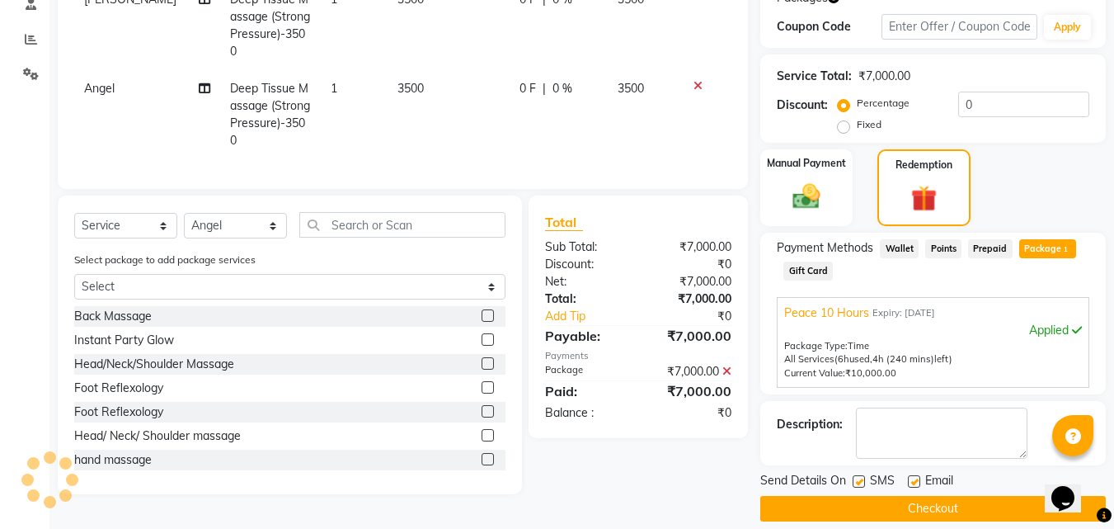
scroll to position [308, 0]
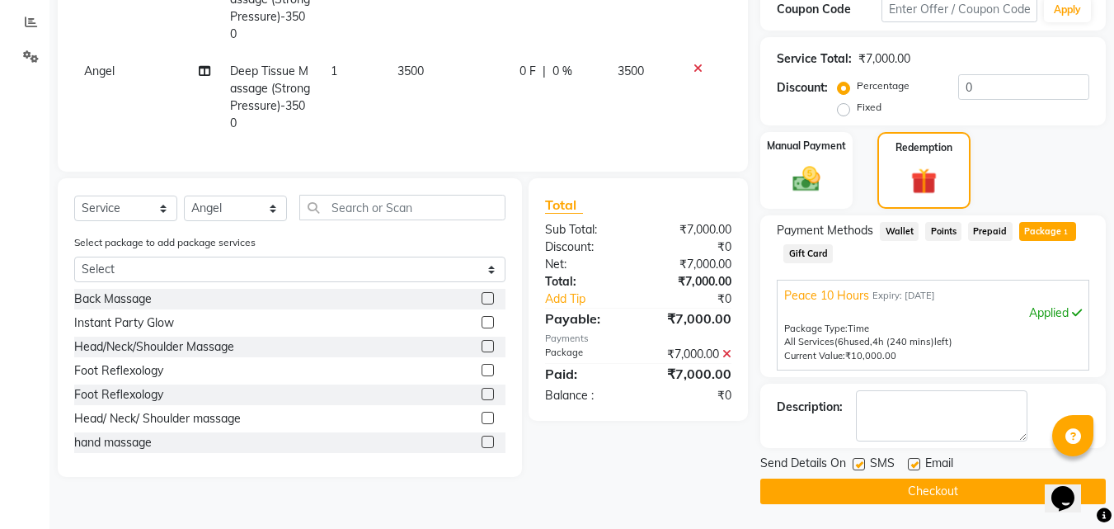
click at [941, 491] on button "Checkout" at bounding box center [933, 491] width 346 height 26
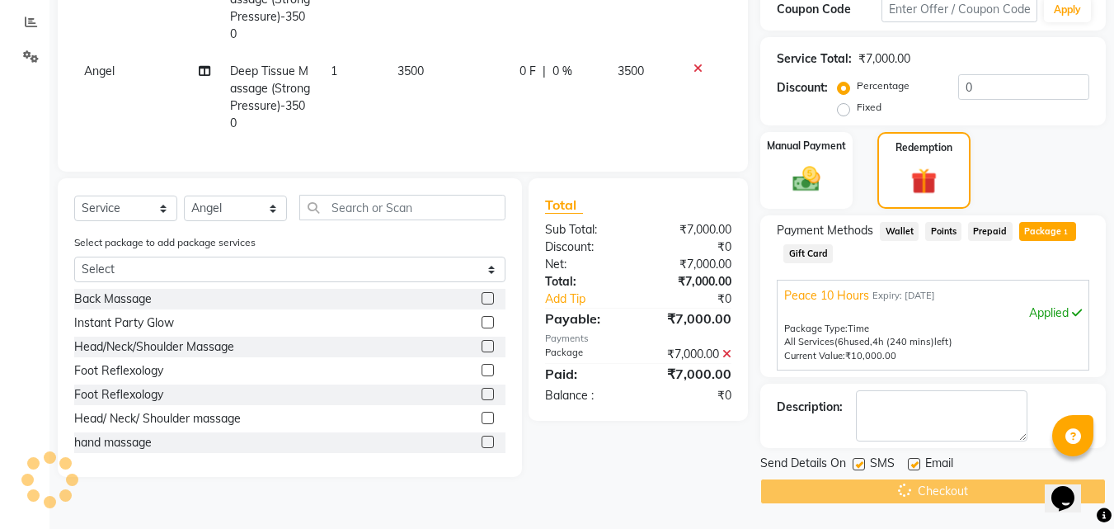
scroll to position [253, 0]
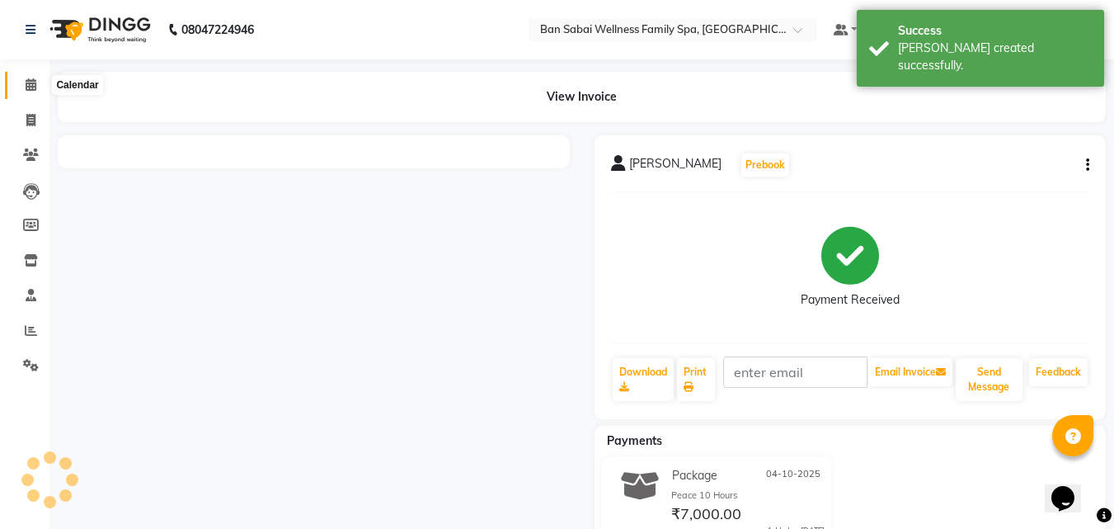
click at [33, 87] on icon at bounding box center [31, 84] width 11 height 12
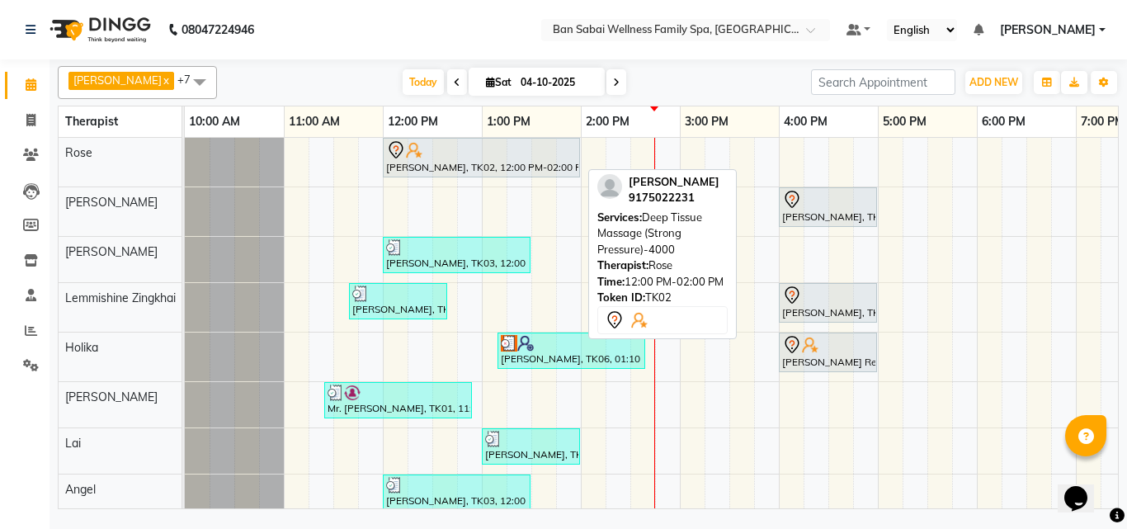
click at [478, 153] on div at bounding box center [481, 150] width 191 height 20
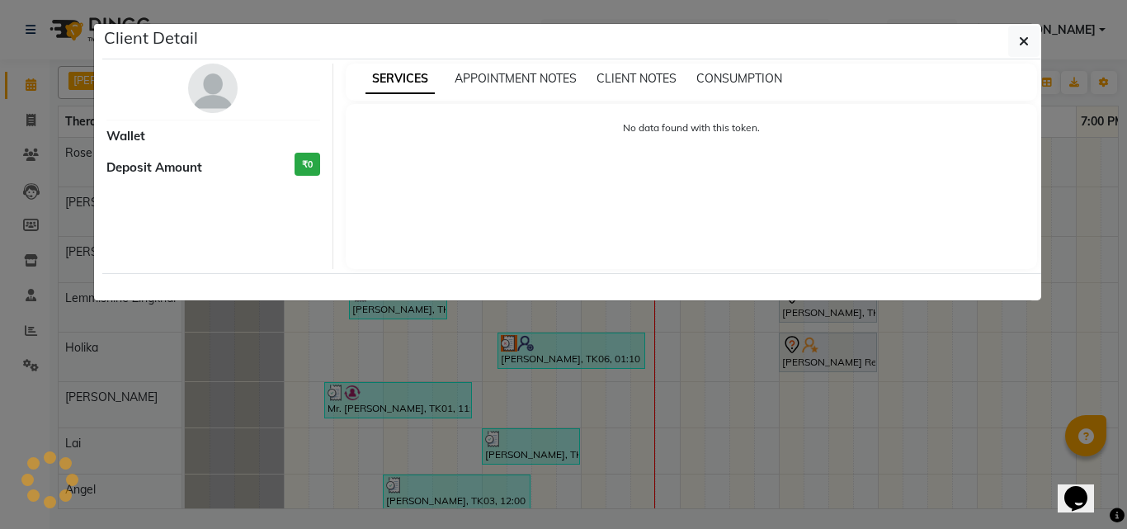
select select "7"
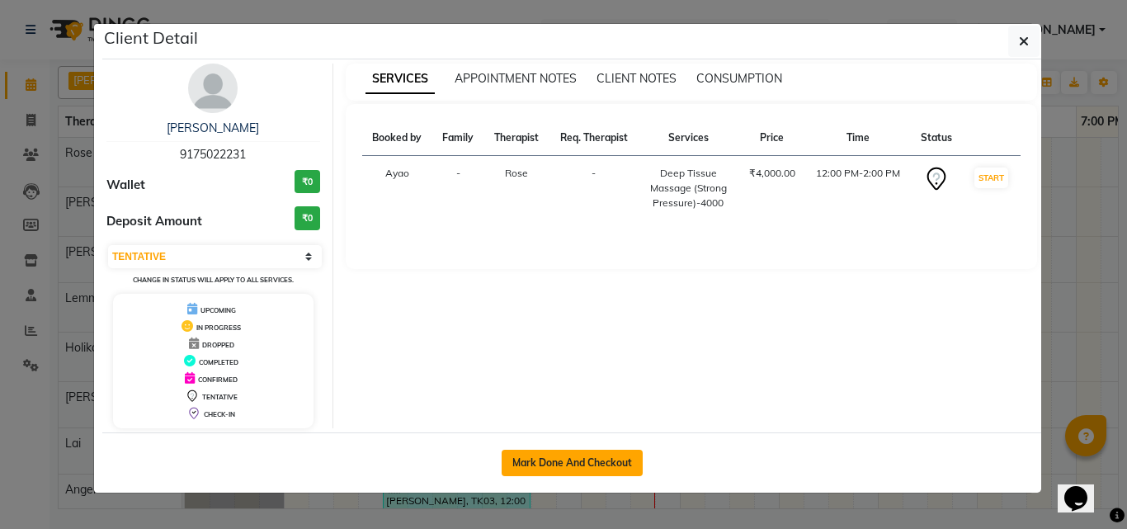
click at [594, 463] on button "Mark Done And Checkout" at bounding box center [571, 463] width 141 height 26
select select "service"
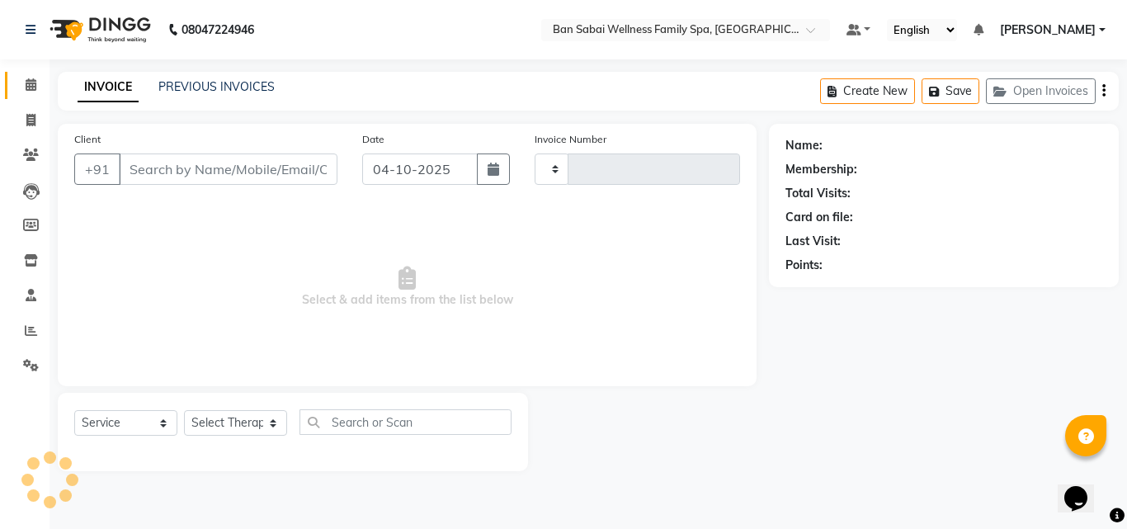
type input "2701"
select select "8225"
type input "9175022231"
select select "78158"
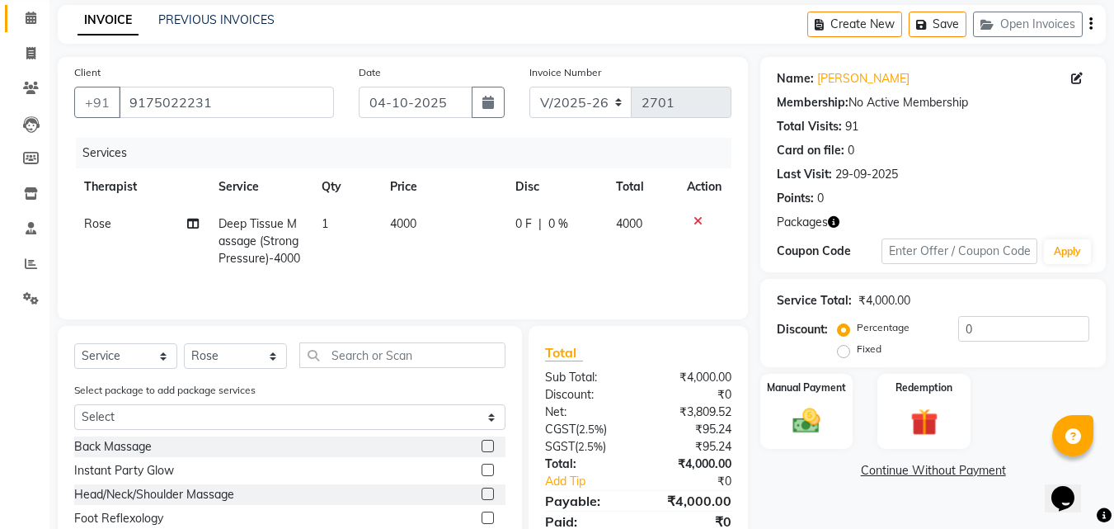
scroll to position [132, 0]
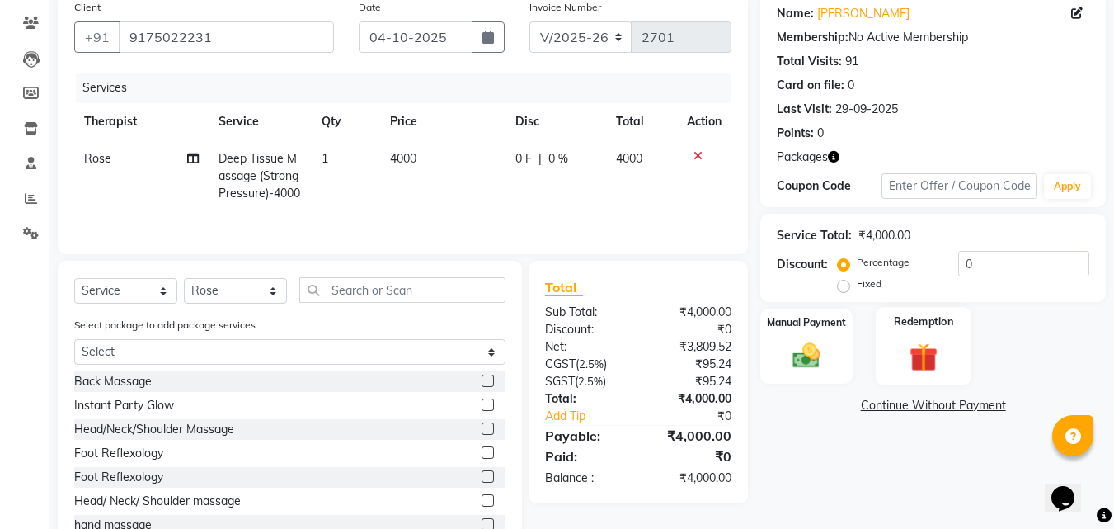
drag, startPoint x: 952, startPoint y: 341, endPoint x: 963, endPoint y: 352, distance: 15.8
click at [955, 346] on div "Redemption" at bounding box center [924, 346] width 97 height 78
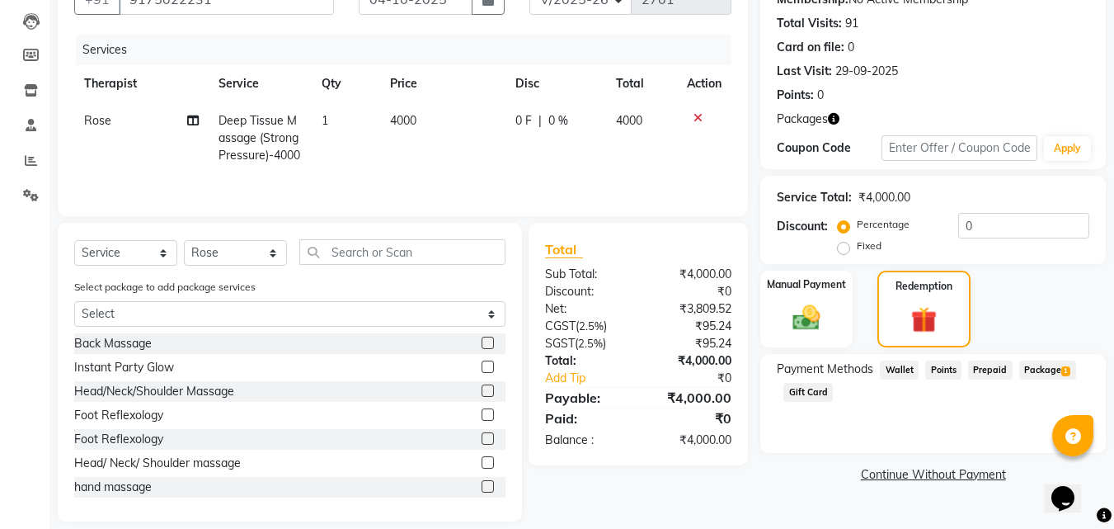
scroll to position [187, 0]
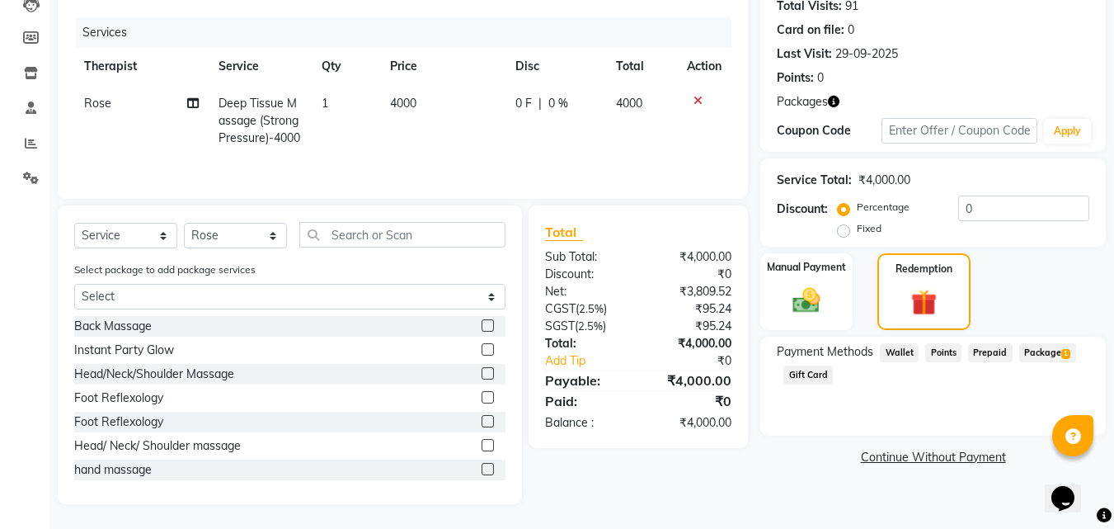
click at [1063, 346] on span "Package 1" at bounding box center [1047, 352] width 57 height 19
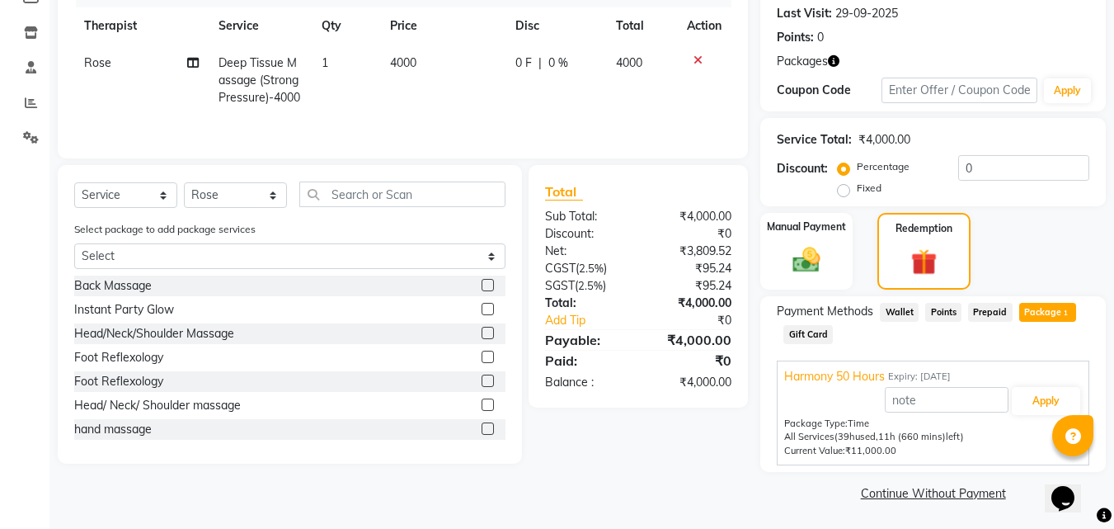
scroll to position [229, 0]
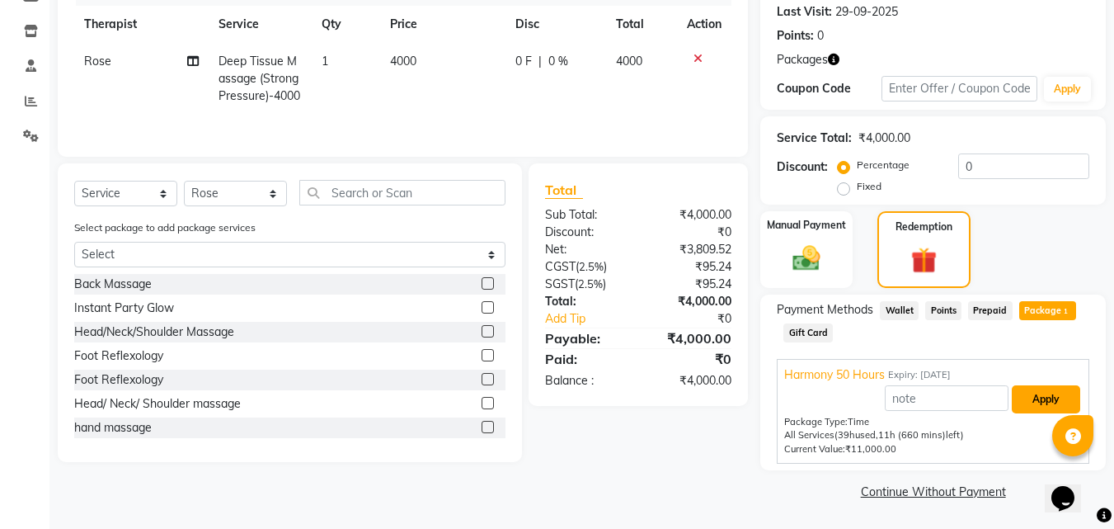
click at [1056, 395] on button "Apply" at bounding box center [1046, 399] width 68 height 28
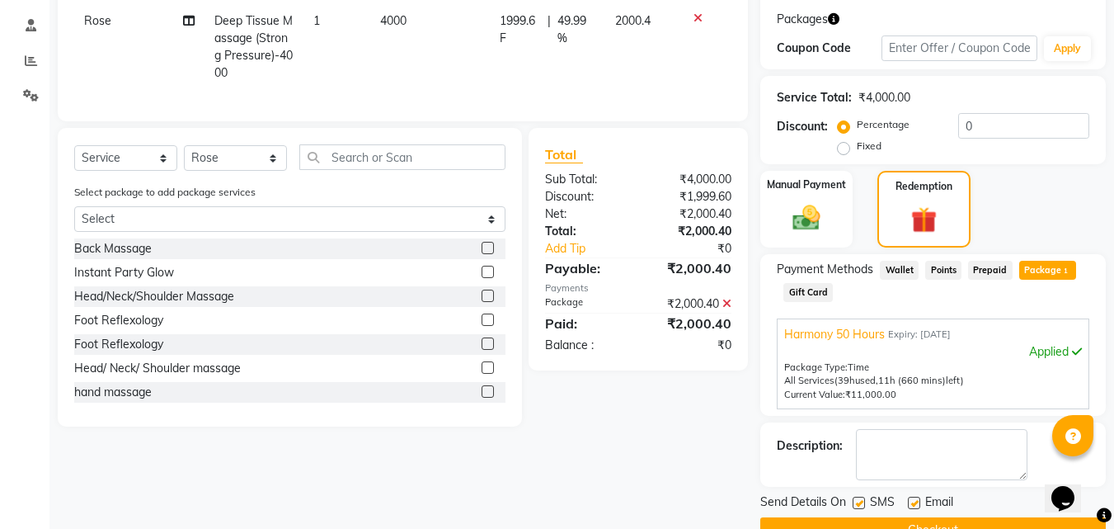
scroll to position [308, 0]
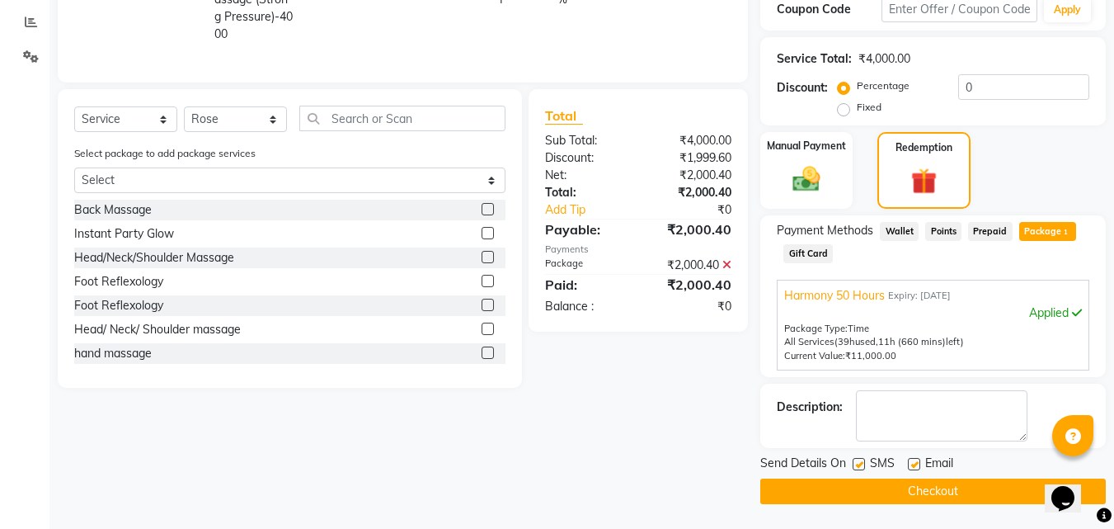
click at [920, 492] on button "Checkout" at bounding box center [933, 491] width 346 height 26
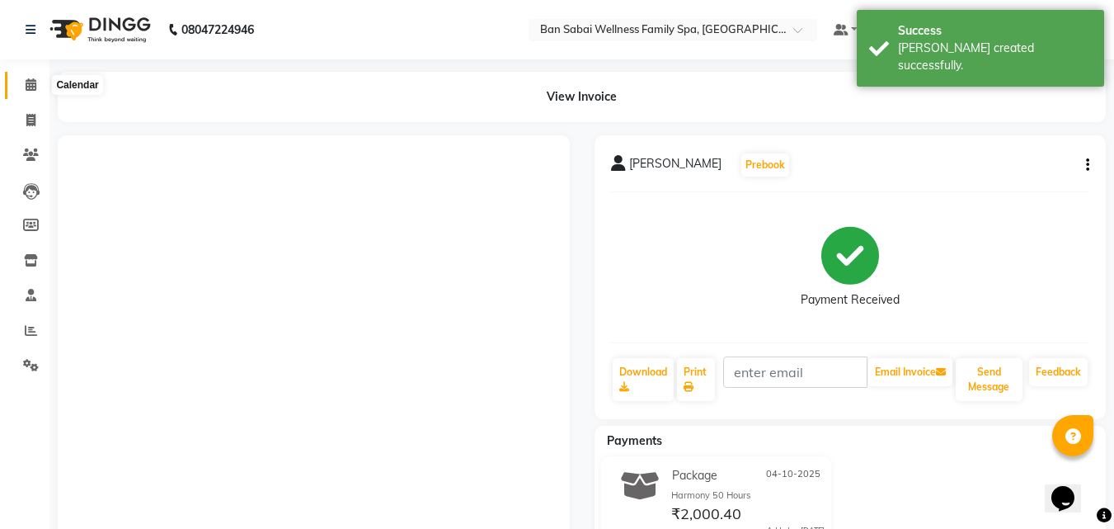
click at [31, 87] on icon at bounding box center [31, 84] width 11 height 12
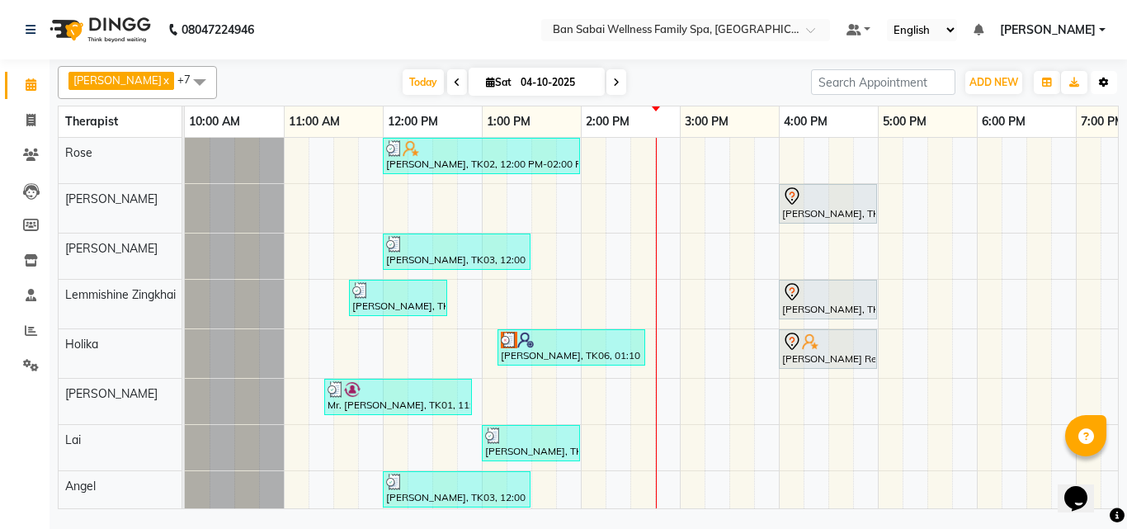
click at [1108, 89] on button "Toggle Dropdown" at bounding box center [1103, 82] width 26 height 23
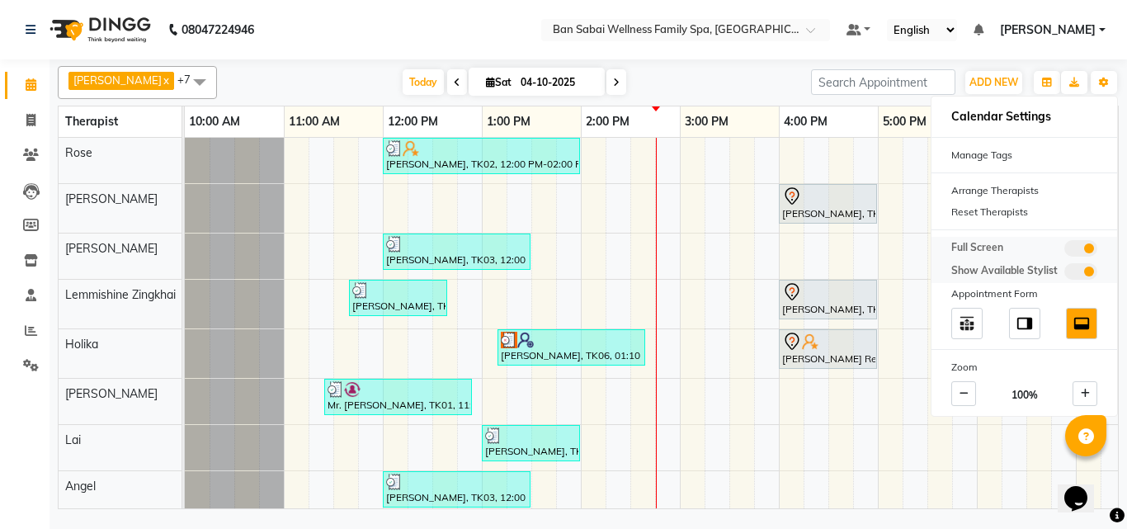
click at [1076, 247] on span at bounding box center [1080, 248] width 33 height 16
click at [1064, 251] on input "checkbox" at bounding box center [1064, 251] width 0 height 0
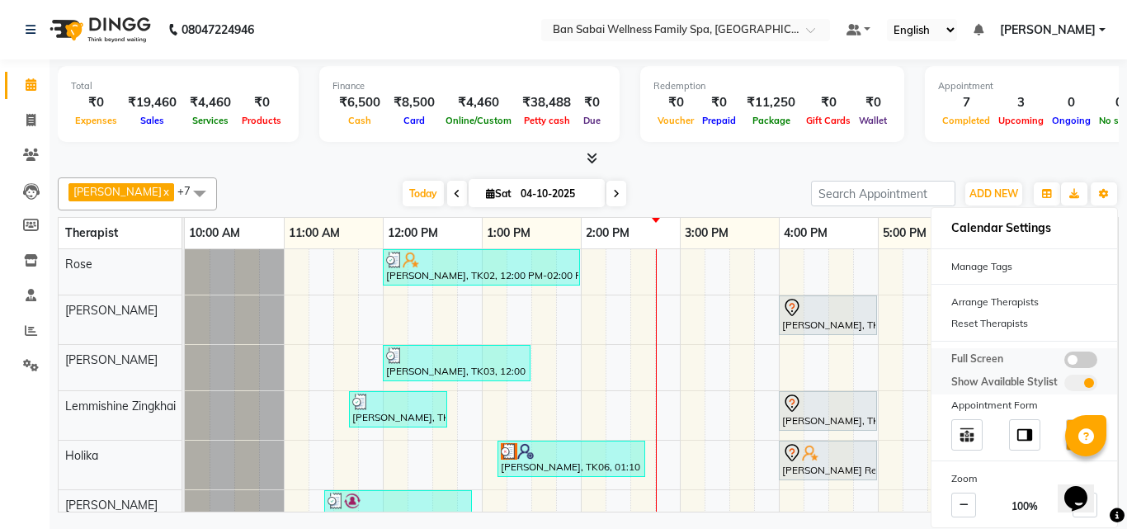
click at [1090, 360] on span at bounding box center [1080, 359] width 33 height 16
click at [1064, 362] on input "checkbox" at bounding box center [1064, 362] width 0 height 0
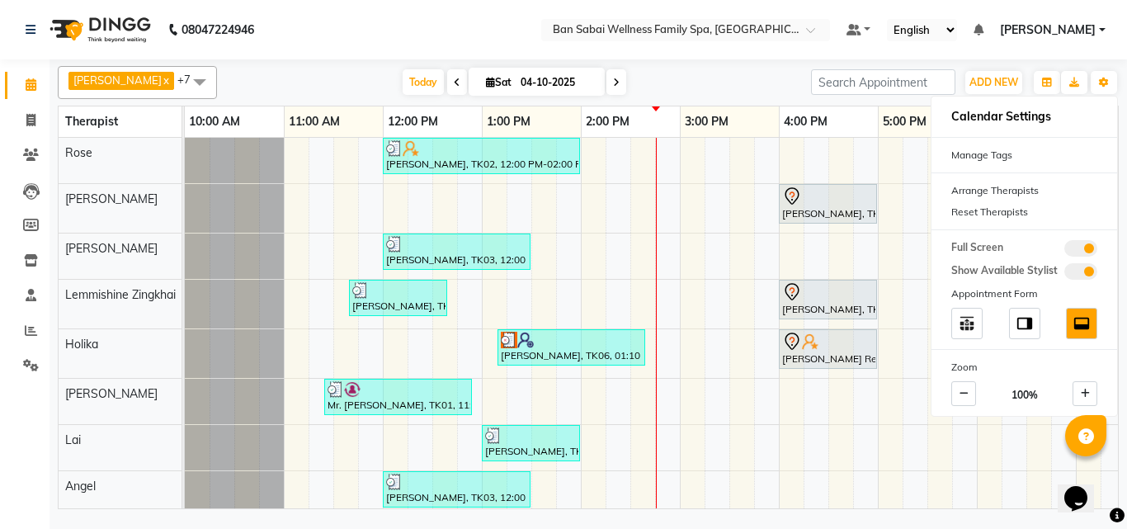
click at [1126, 408] on div "[PERSON_NAME] x [PERSON_NAME] x Holika x Lai x Lemmishine Zingkhai x Rinsit Ron…" at bounding box center [587, 286] width 1077 height 454
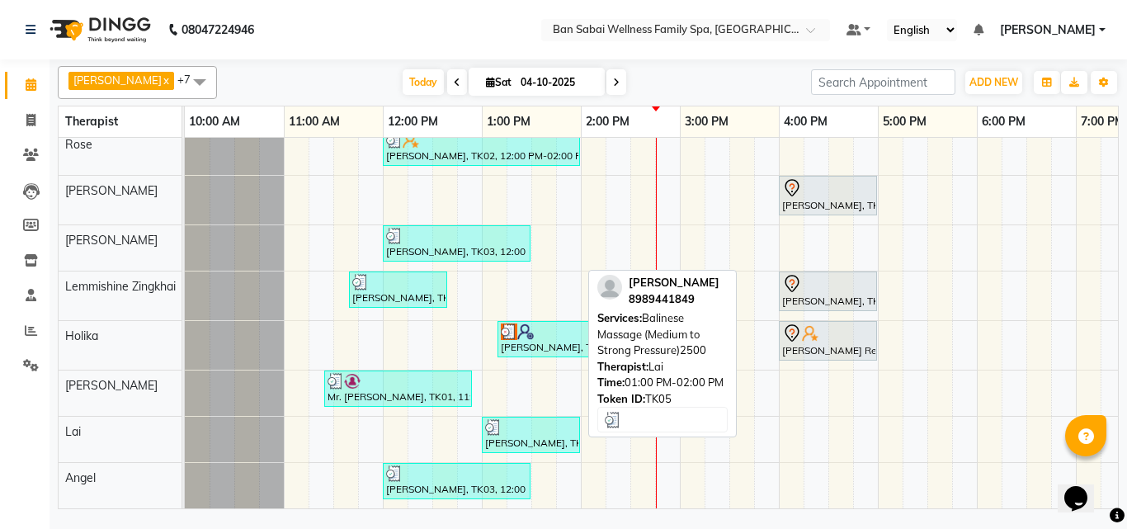
scroll to position [21, 0]
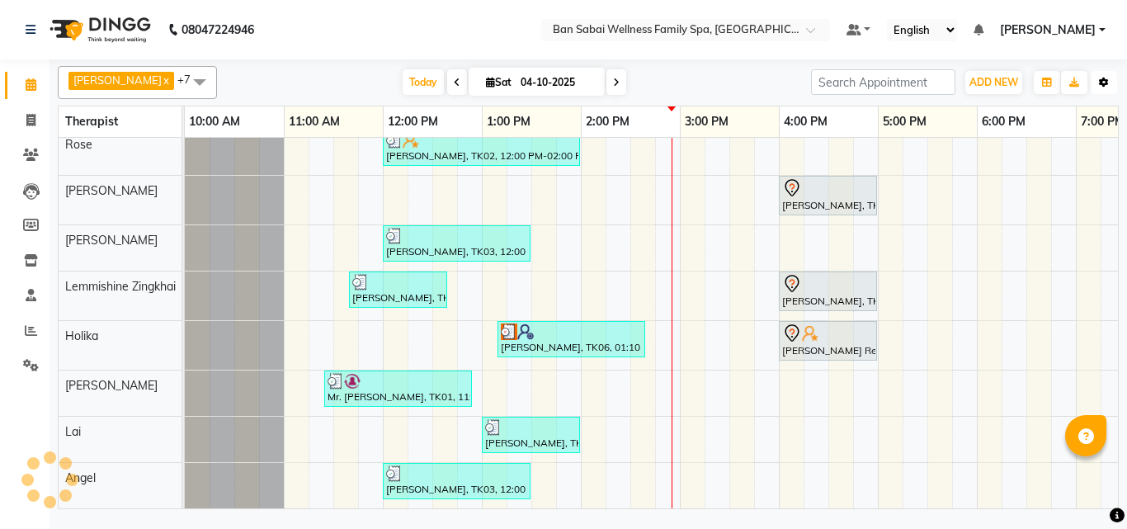
click at [1101, 87] on icon "button" at bounding box center [1104, 83] width 10 height 10
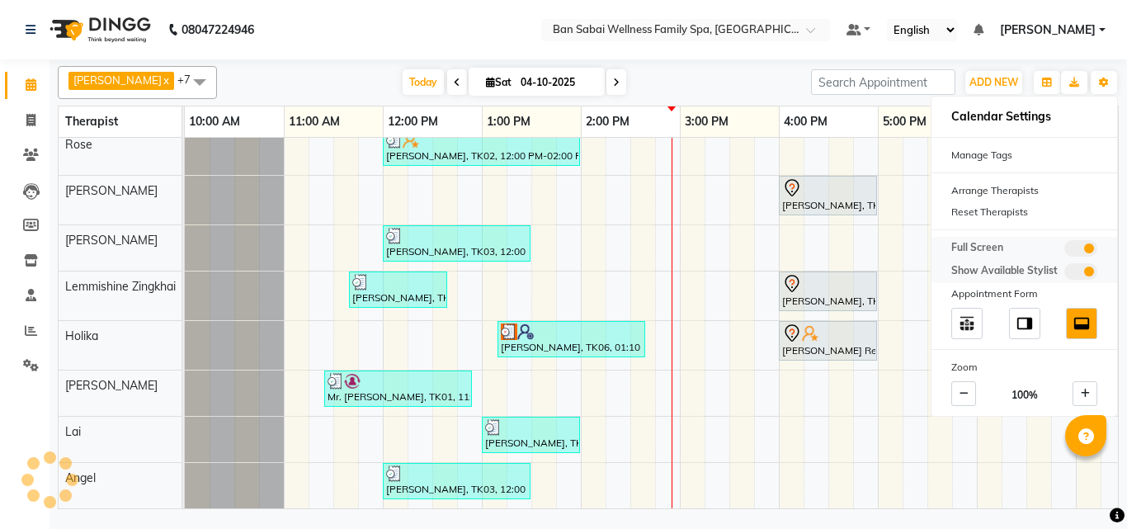
click at [1067, 247] on span at bounding box center [1080, 248] width 33 height 16
click at [1064, 251] on input "checkbox" at bounding box center [1064, 251] width 0 height 0
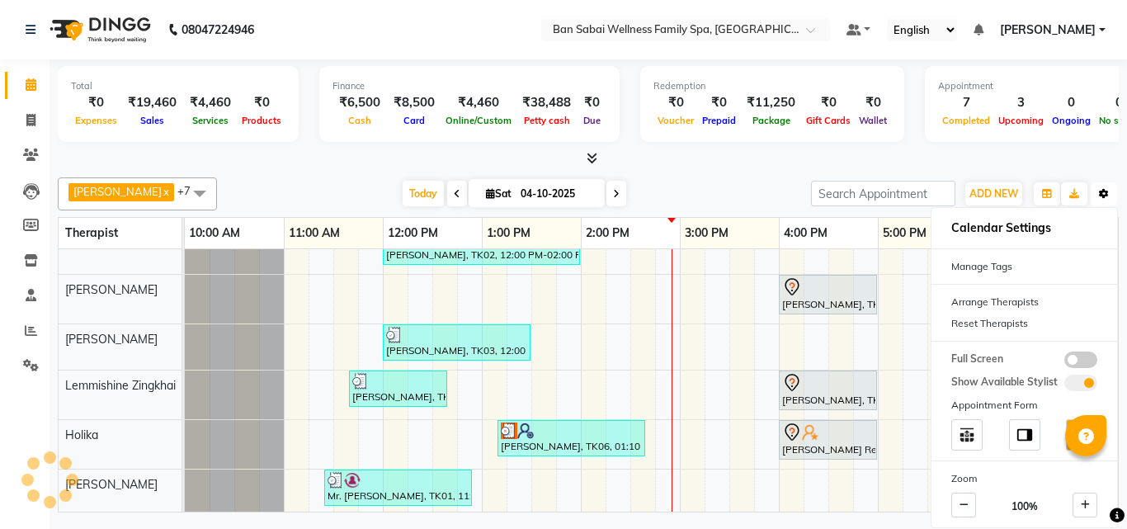
click at [1099, 190] on icon "button" at bounding box center [1104, 194] width 10 height 10
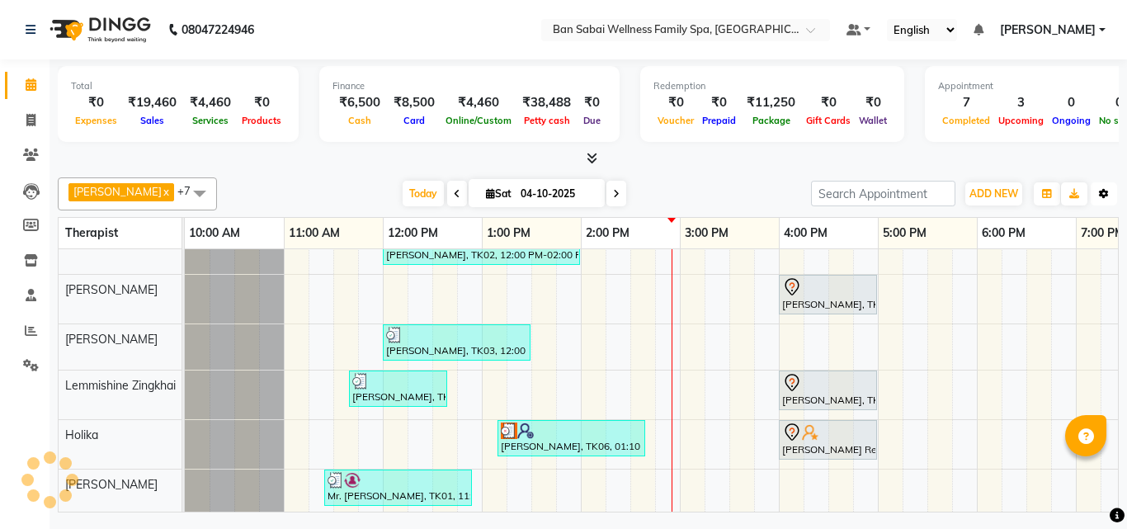
click at [1103, 198] on icon "button" at bounding box center [1104, 194] width 10 height 10
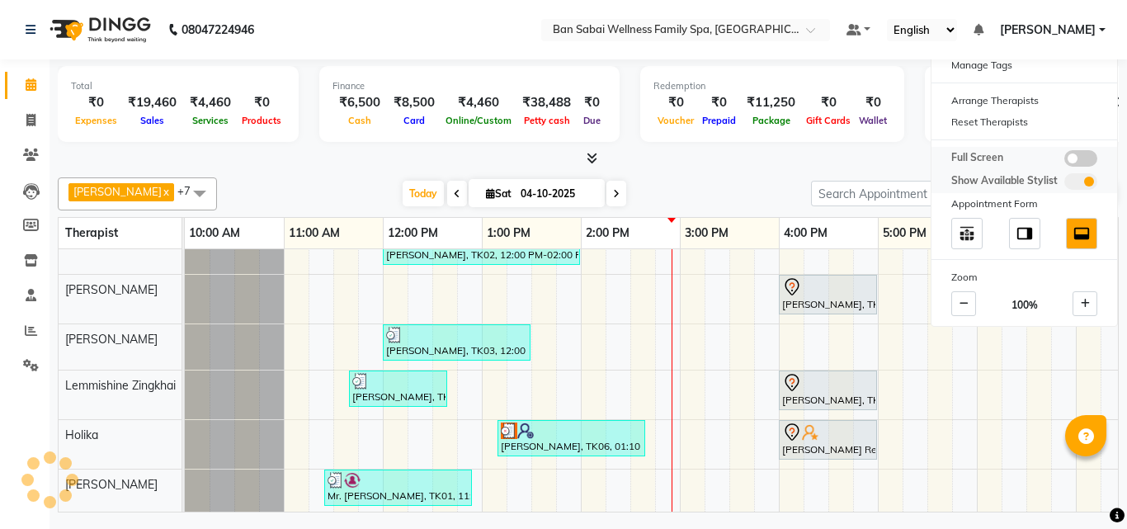
click at [1082, 162] on span at bounding box center [1080, 158] width 33 height 16
click at [1064, 161] on input "checkbox" at bounding box center [1064, 161] width 0 height 0
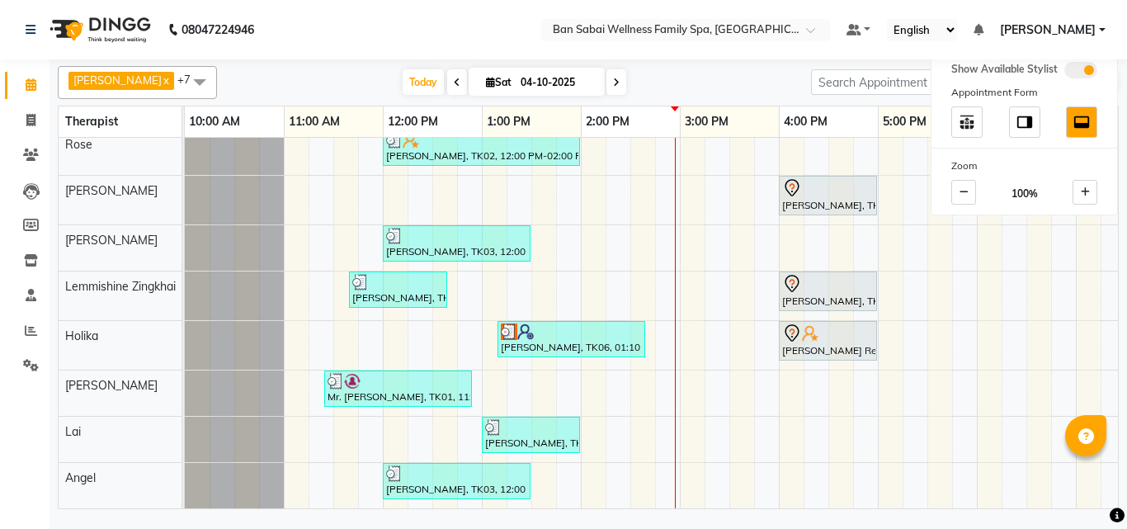
click at [492, 31] on nav "08047224946 Select Location × Ban Sabai Wellness Family Spa, Kalyani Nagar Defa…" at bounding box center [563, 29] width 1127 height 59
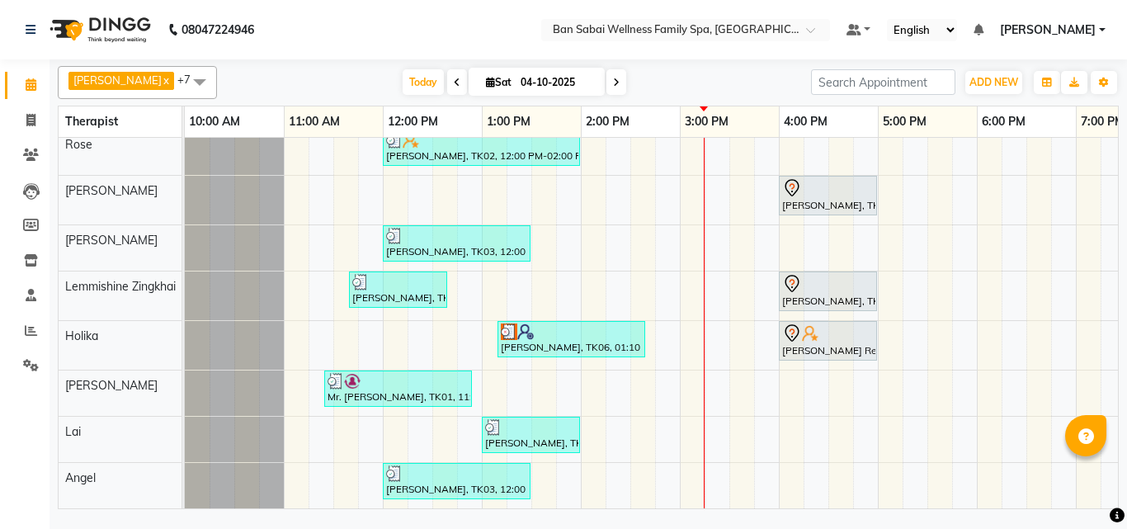
click at [1107, 33] on ul "Default Panel My Panel English ENGLISH Español العربية मराठी हिंदी ગુજરાતી தமிழ…" at bounding box center [975, 30] width 275 height 22
click at [1091, 28] on span "[PERSON_NAME]" at bounding box center [1048, 29] width 96 height 17
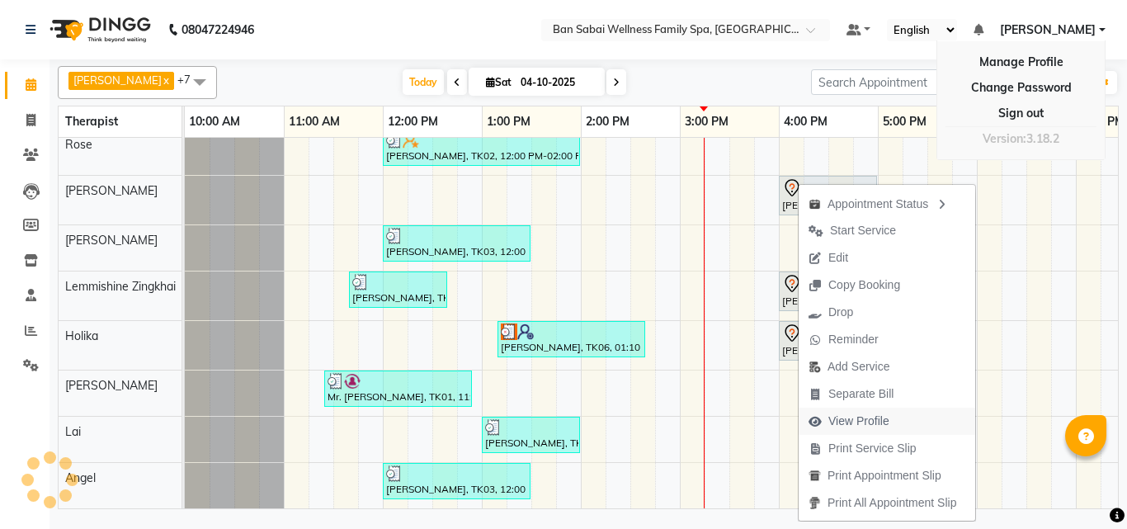
click at [870, 415] on span "View Profile" at bounding box center [858, 420] width 61 height 17
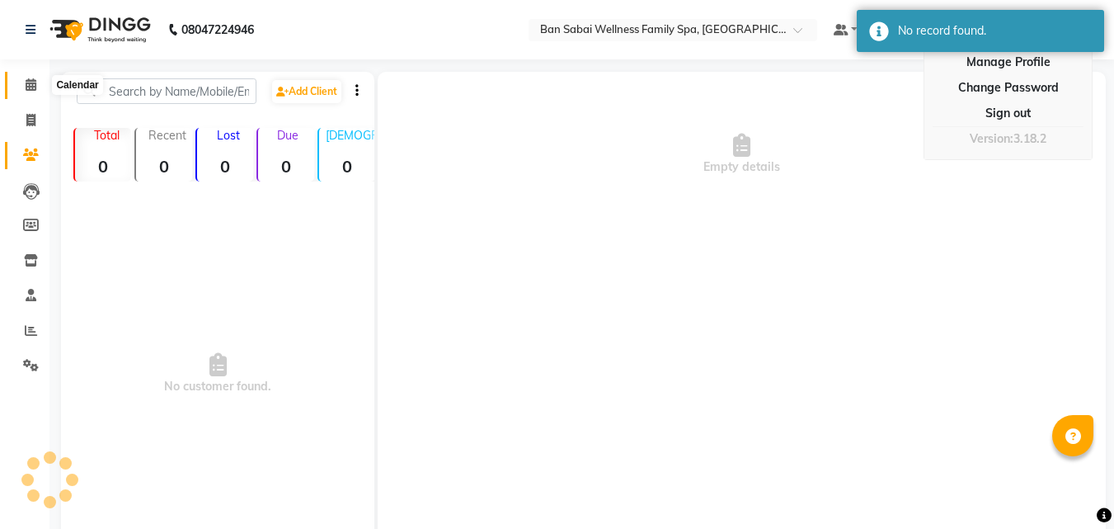
click at [35, 87] on icon at bounding box center [31, 84] width 11 height 12
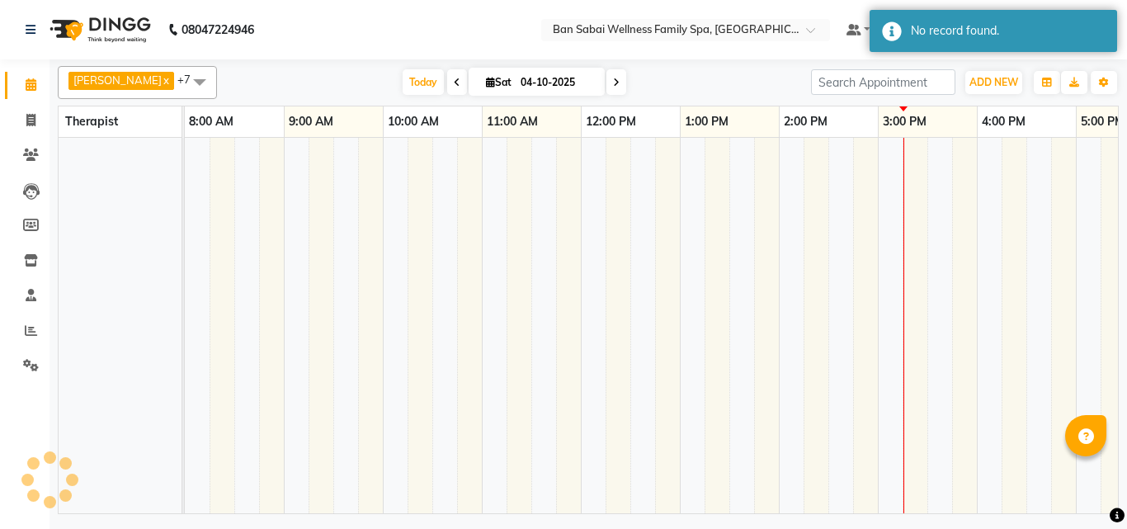
click at [513, 20] on nav "08047224946 Select Location × Ban Sabai Wellness Family Spa, Kalyani Nagar Defa…" at bounding box center [563, 29] width 1127 height 59
